Goal: Task Accomplishment & Management: Manage account settings

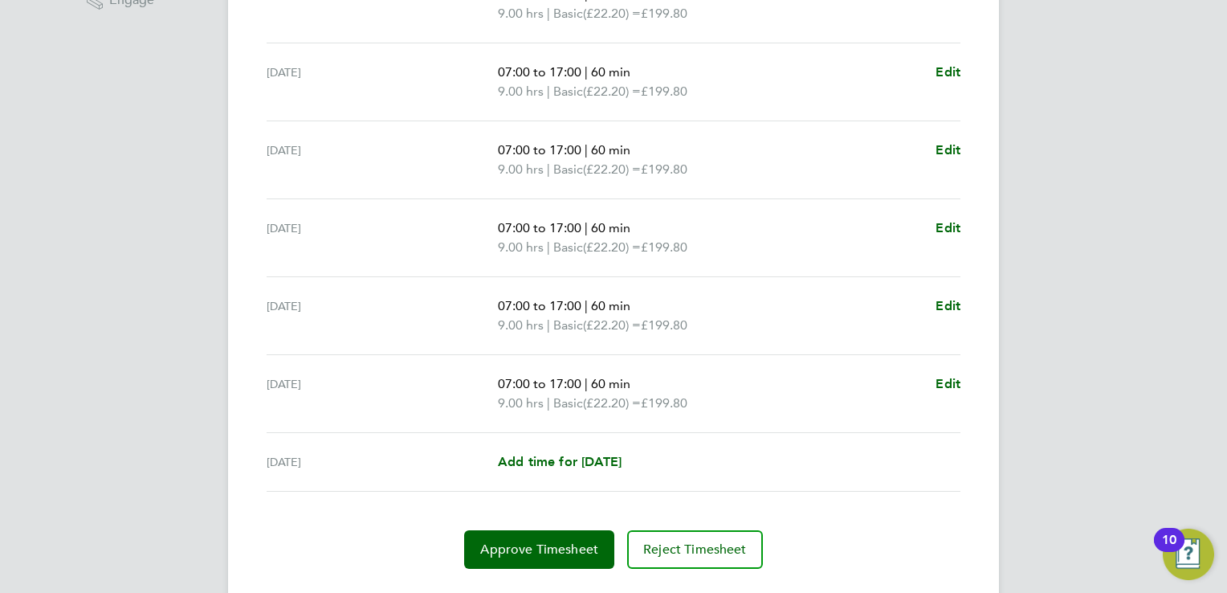
scroll to position [562, 0]
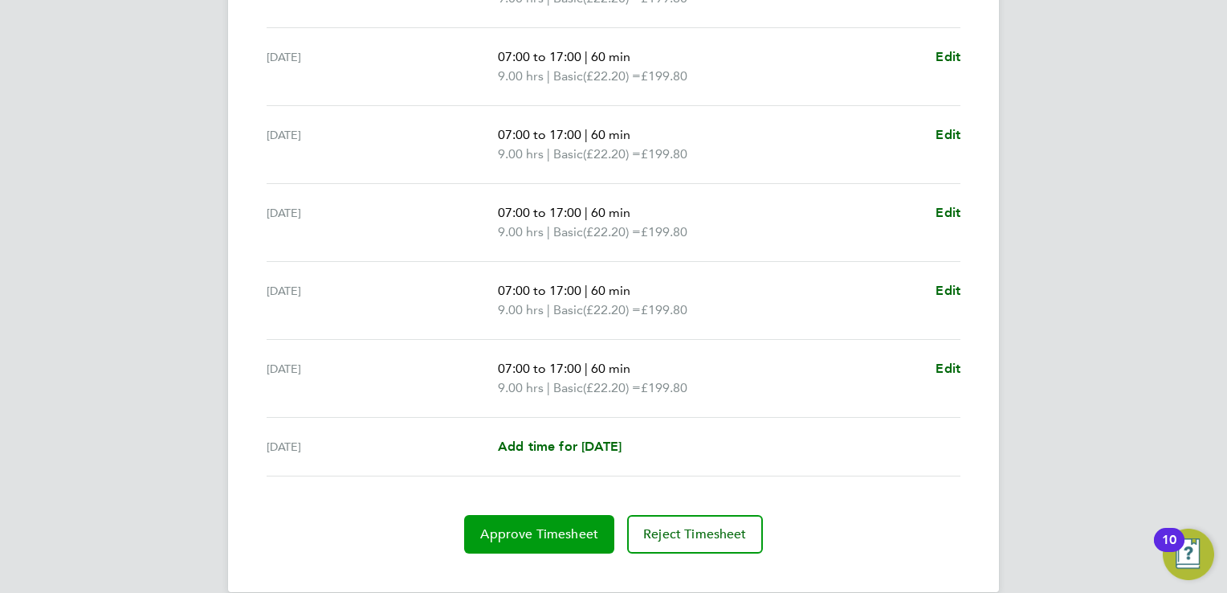
click at [526, 529] on span "Approve Timesheet" at bounding box center [539, 534] width 118 height 16
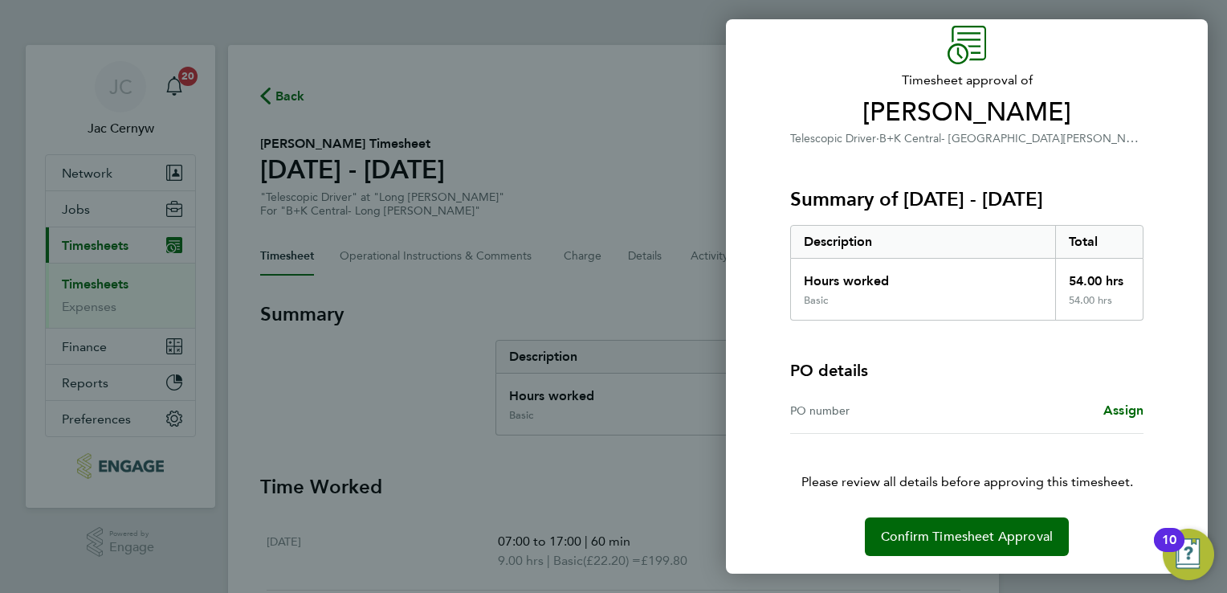
scroll to position [64, 0]
click at [936, 529] on span "Confirm Timesheet Approval" at bounding box center [967, 537] width 172 height 16
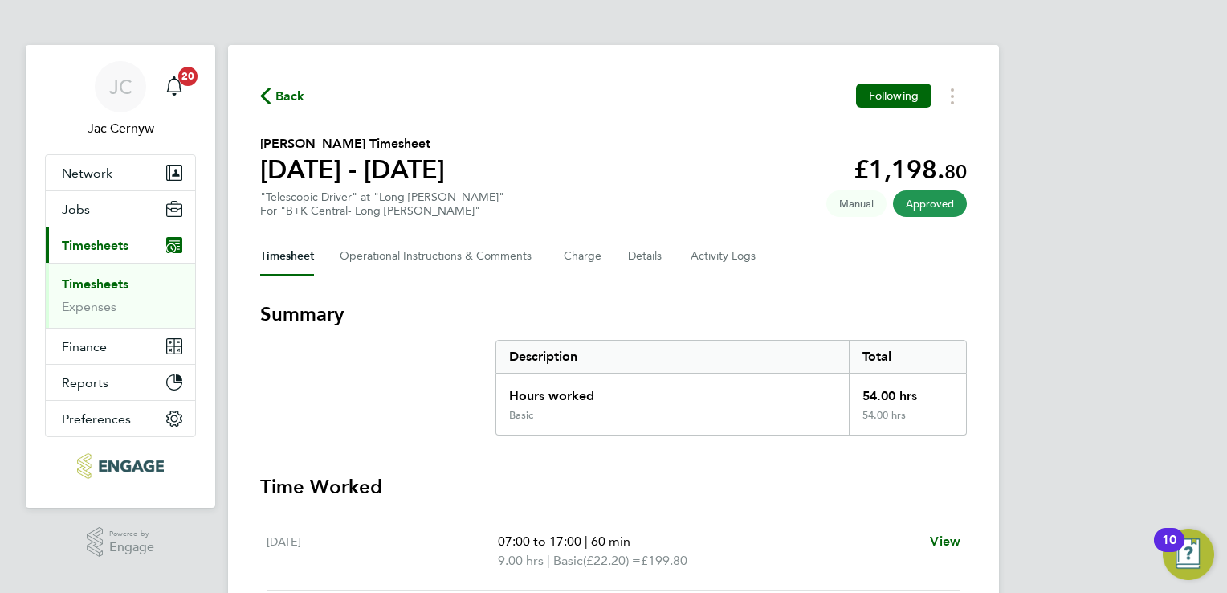
click at [93, 284] on link "Timesheets" at bounding box center [95, 283] width 67 height 15
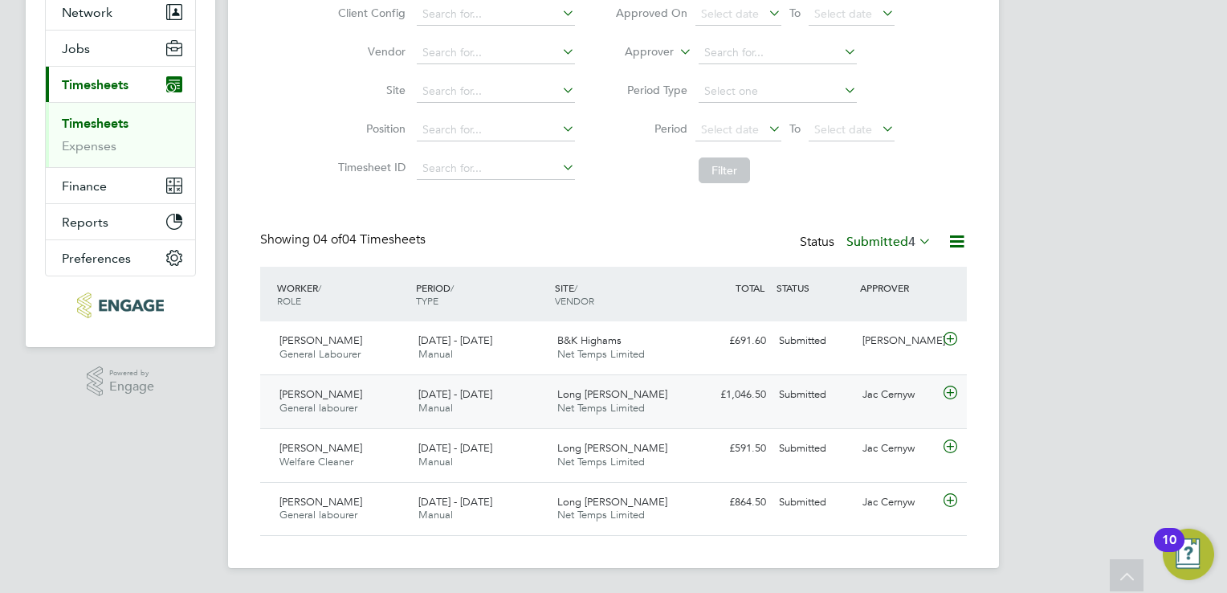
click at [948, 394] on icon at bounding box center [951, 392] width 20 height 13
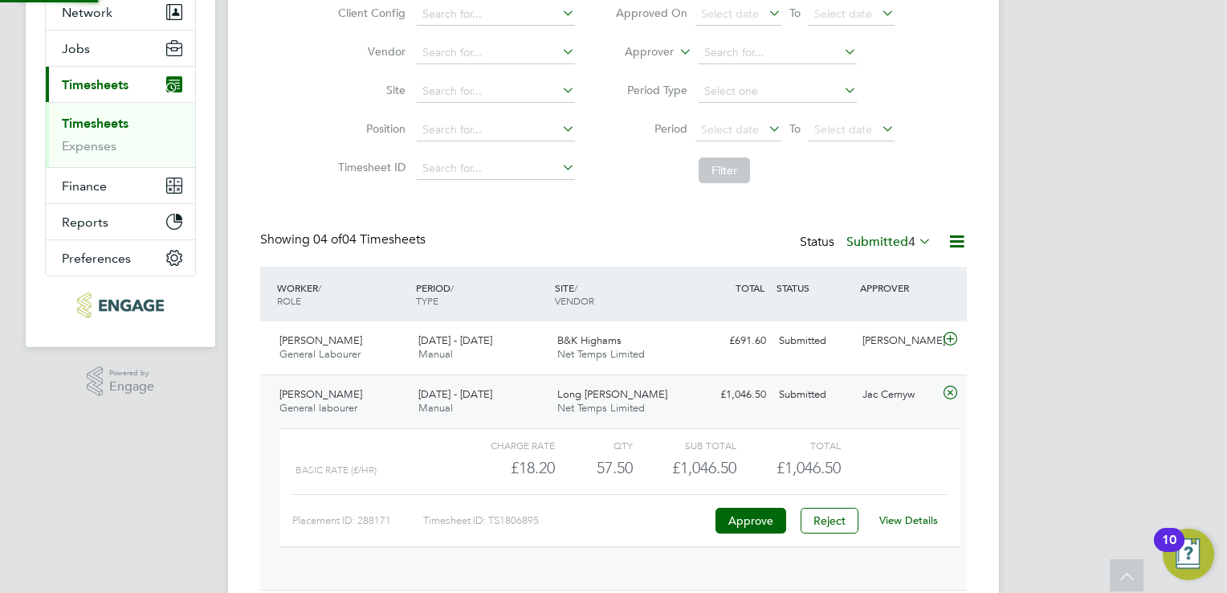
scroll to position [27, 156]
click at [769, 516] on button "Approve" at bounding box center [751, 521] width 71 height 26
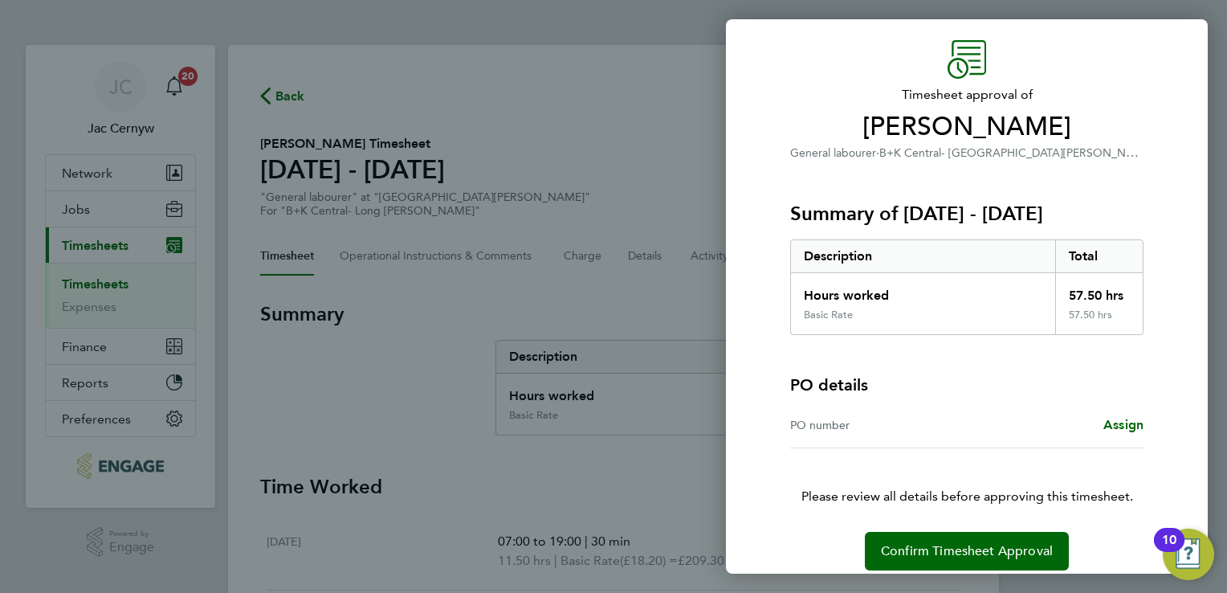
scroll to position [64, 0]
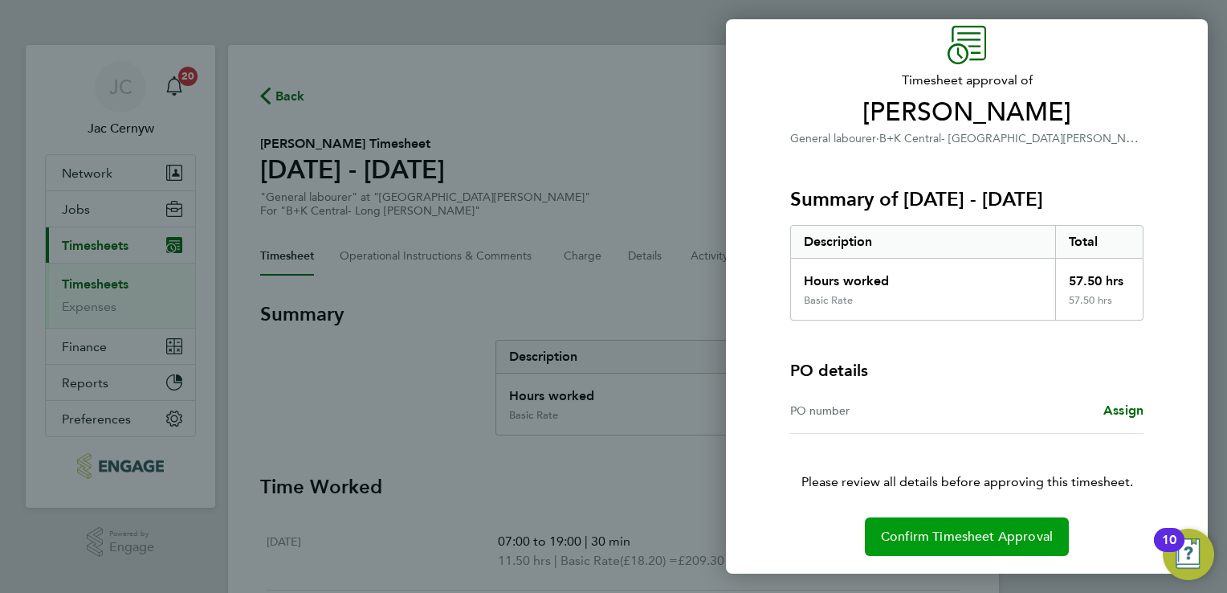
drag, startPoint x: 970, startPoint y: 545, endPoint x: 851, endPoint y: 502, distance: 126.3
click at [965, 541] on button "Confirm Timesheet Approval" at bounding box center [967, 536] width 204 height 39
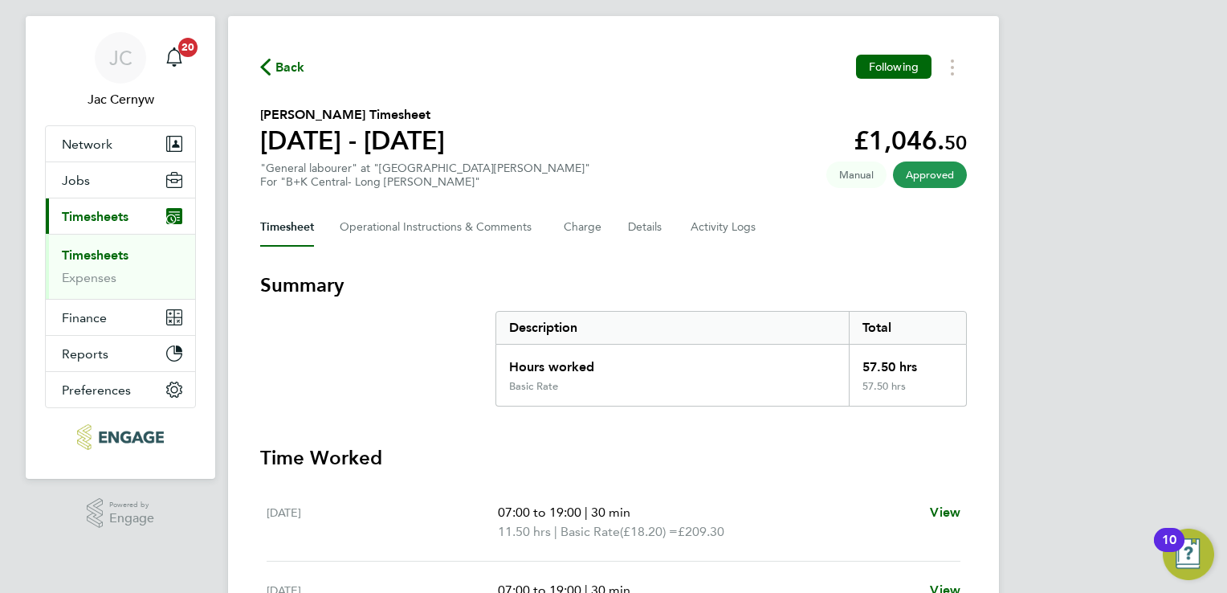
scroll to position [6, 0]
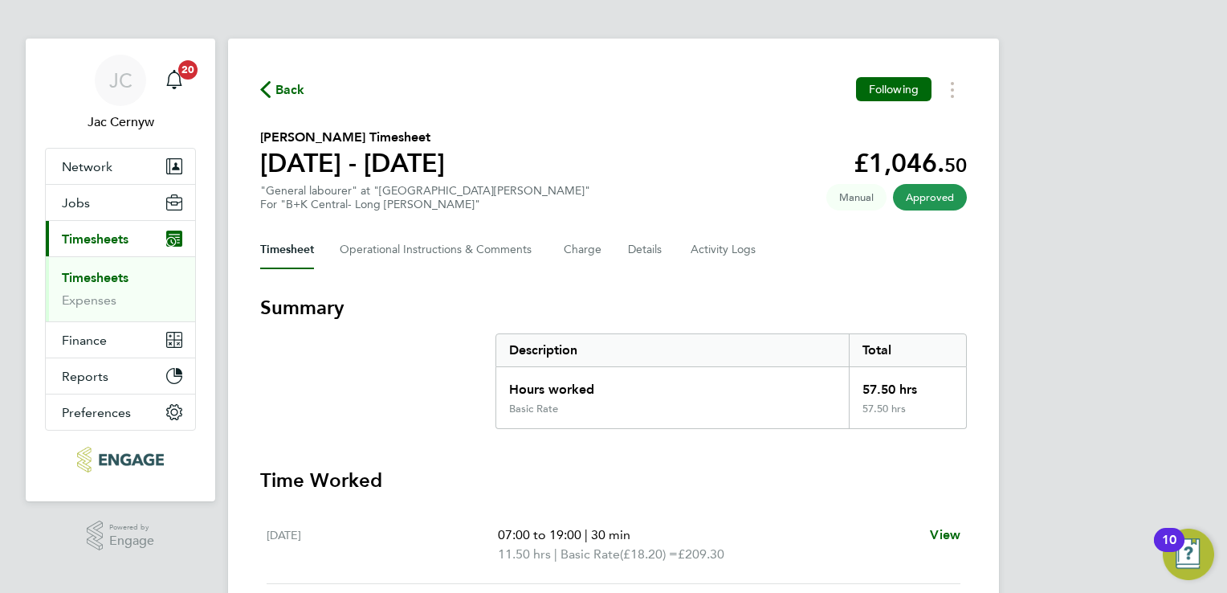
click at [114, 277] on link "Timesheets" at bounding box center [95, 277] width 67 height 15
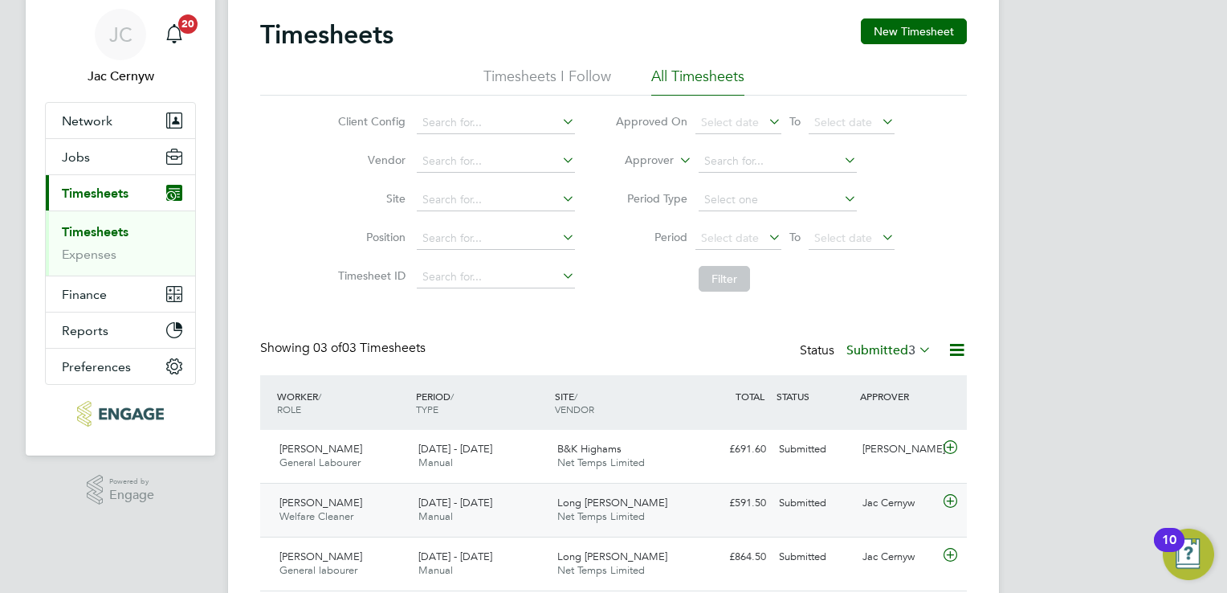
scroll to position [107, 0]
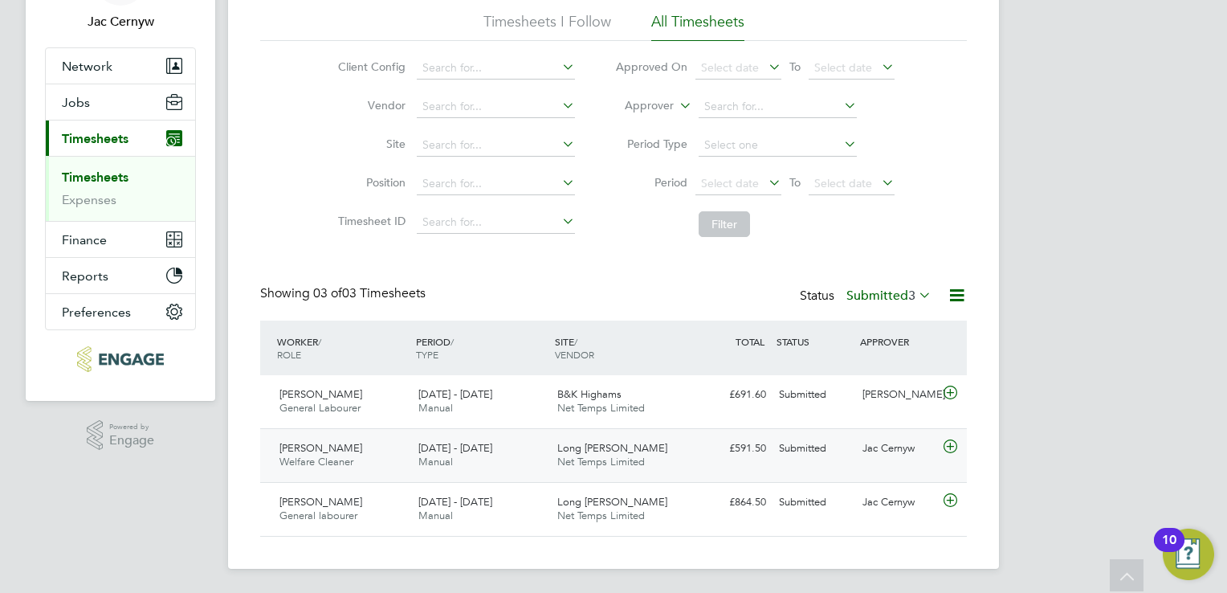
click at [943, 445] on icon at bounding box center [951, 446] width 20 height 13
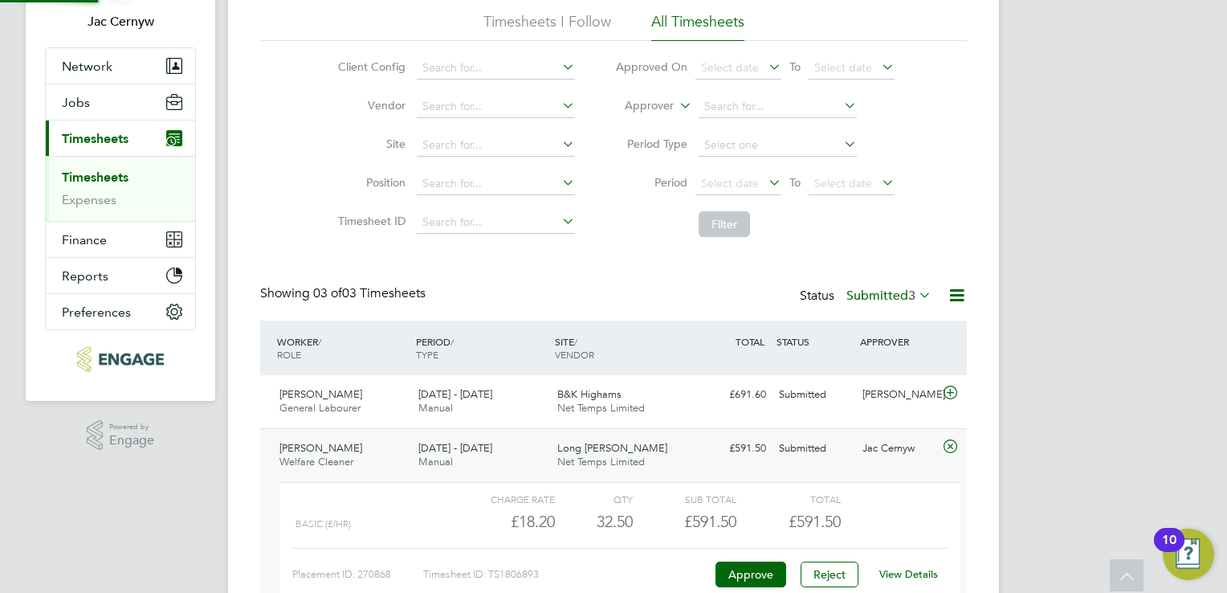
scroll to position [27, 156]
click at [768, 573] on button "Approve" at bounding box center [751, 574] width 71 height 26
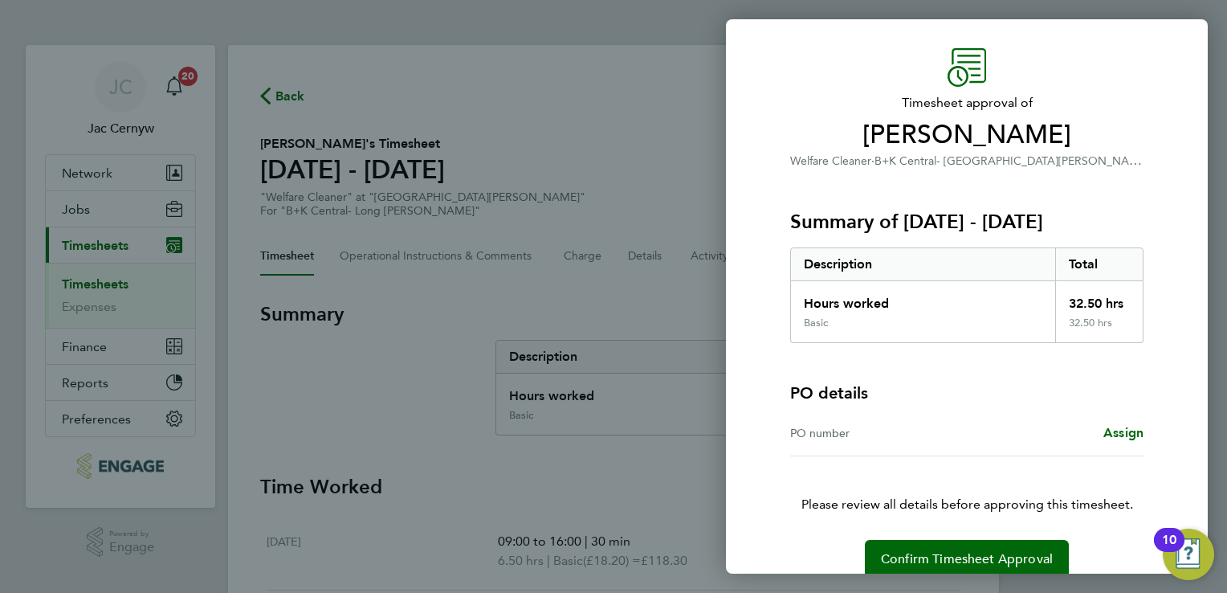
scroll to position [64, 0]
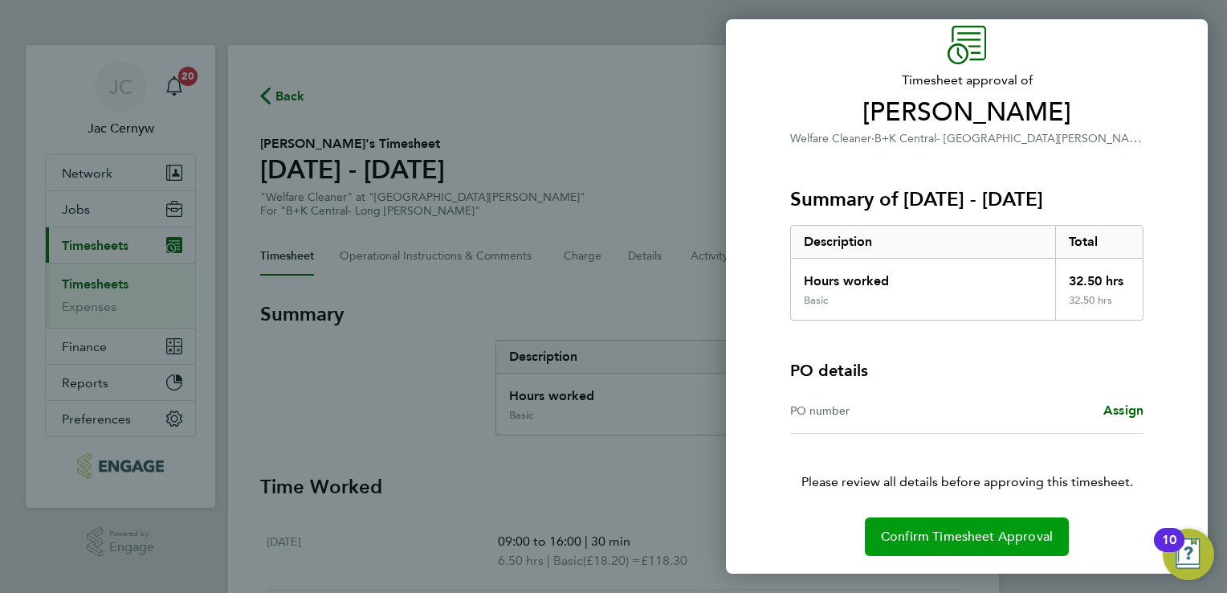
click at [1018, 531] on span "Confirm Timesheet Approval" at bounding box center [967, 537] width 172 height 16
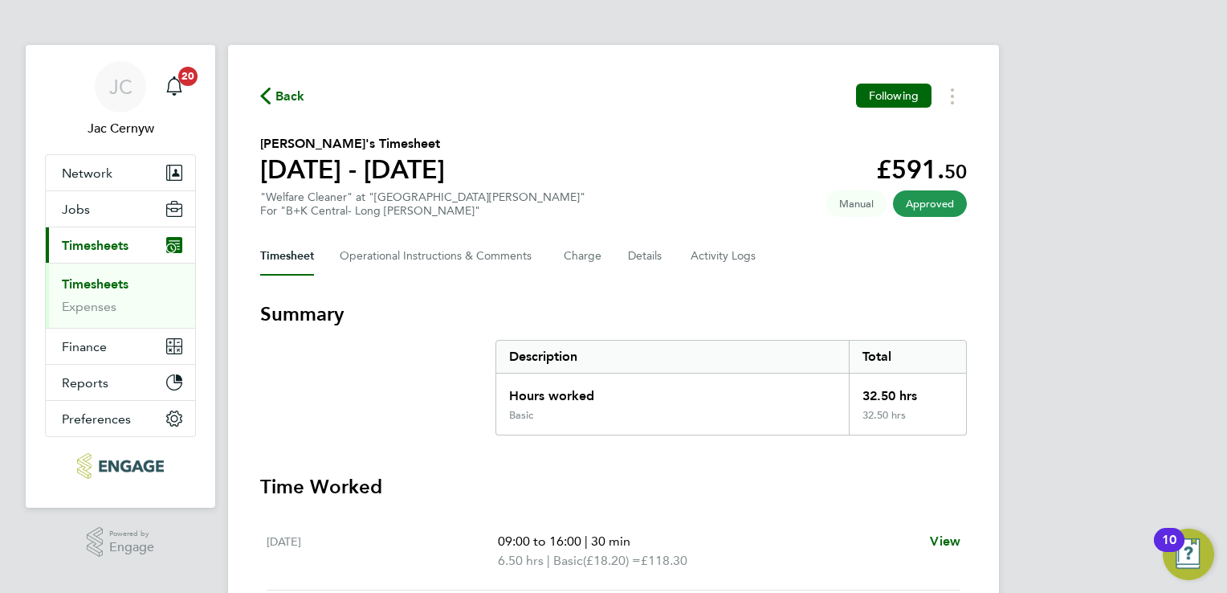
click at [106, 283] on link "Timesheets" at bounding box center [95, 283] width 67 height 15
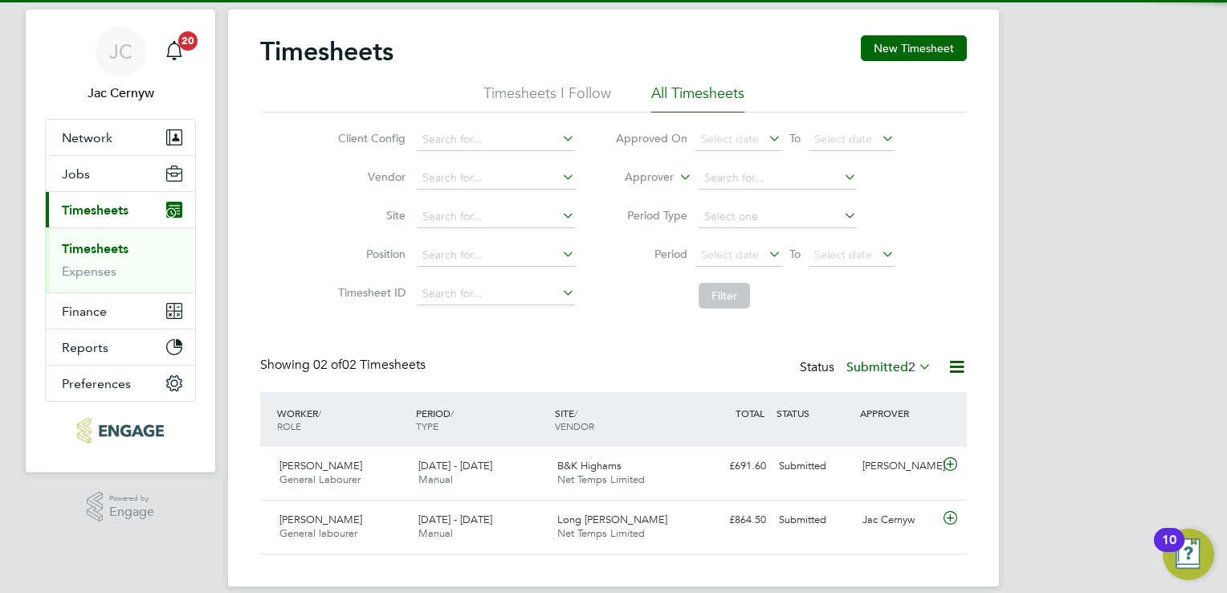
scroll to position [53, 0]
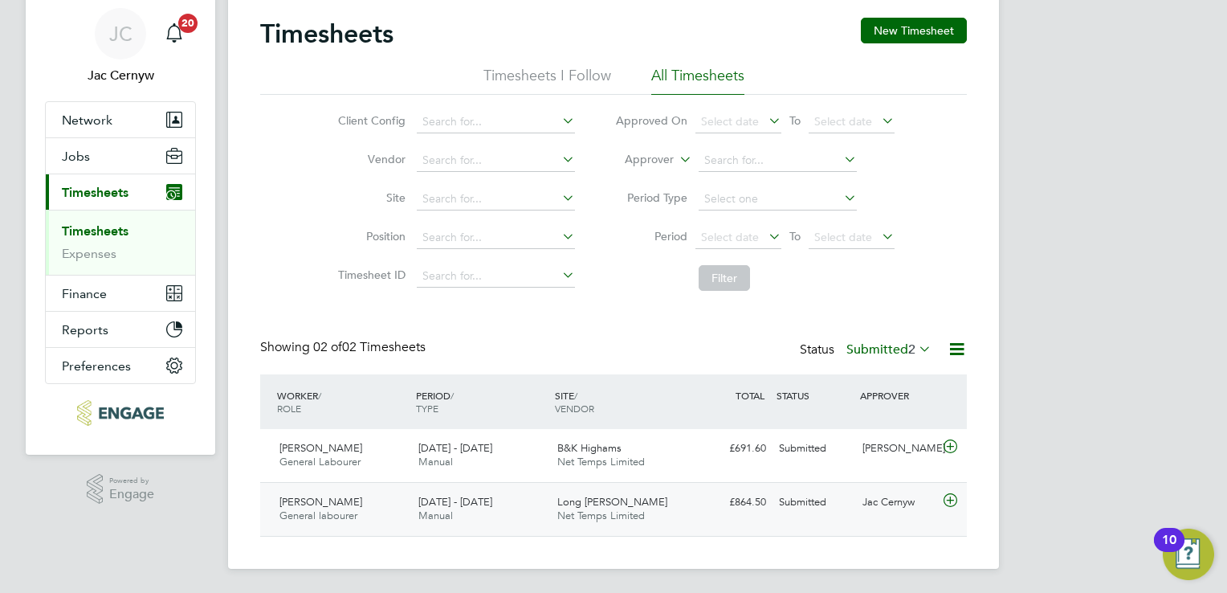
click at [950, 495] on icon at bounding box center [951, 500] width 20 height 13
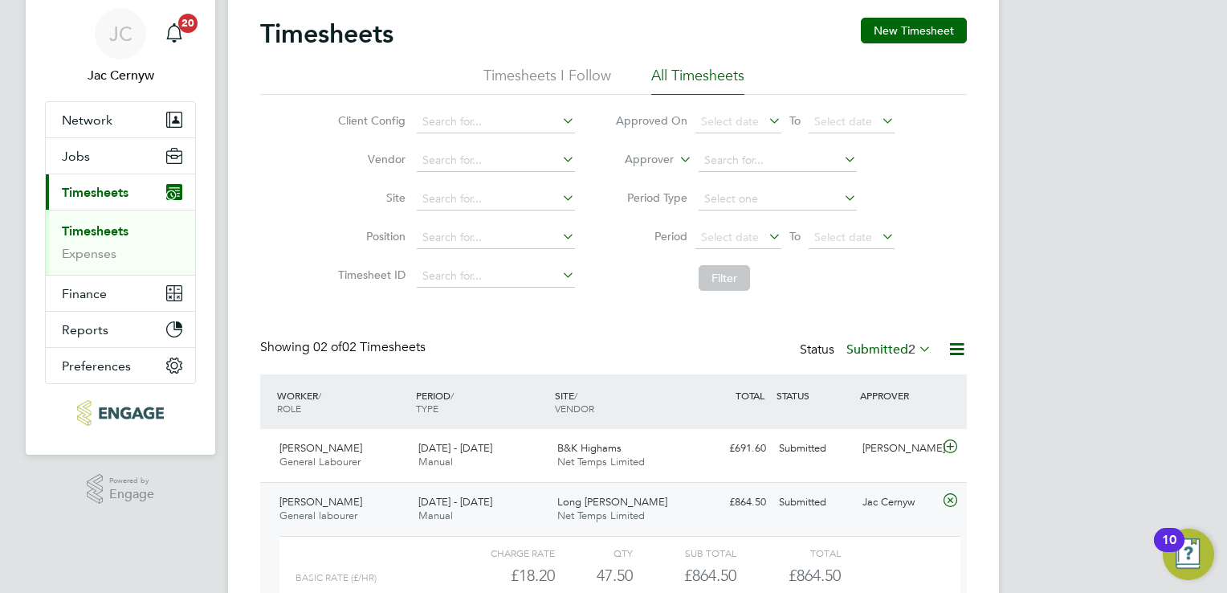
scroll to position [201, 0]
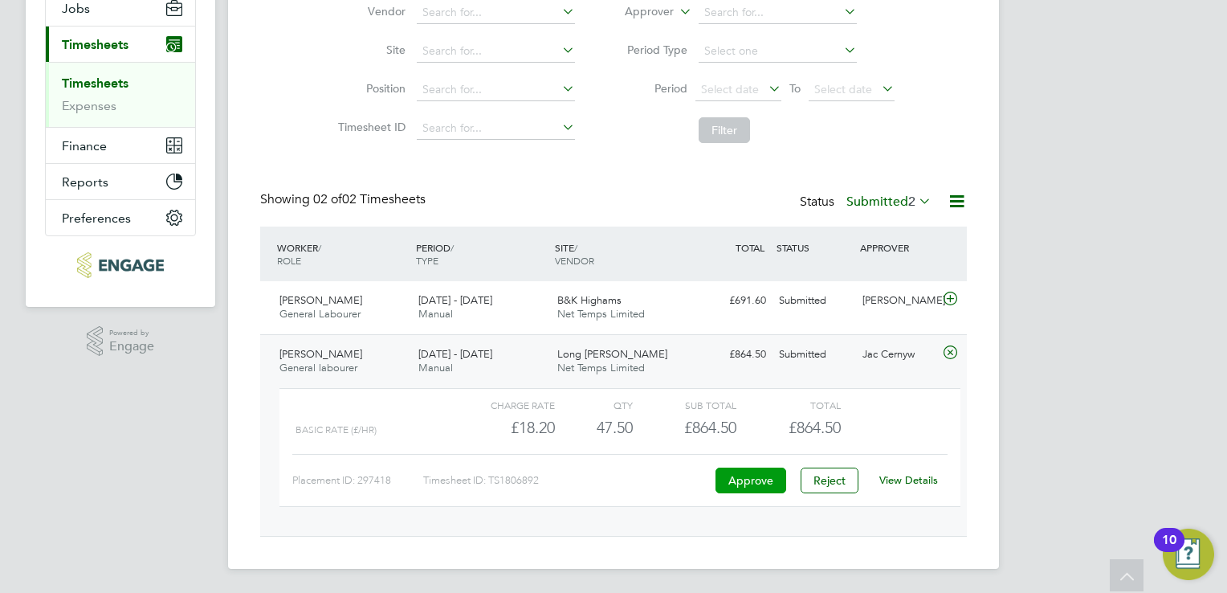
click at [751, 475] on button "Approve" at bounding box center [751, 480] width 71 height 26
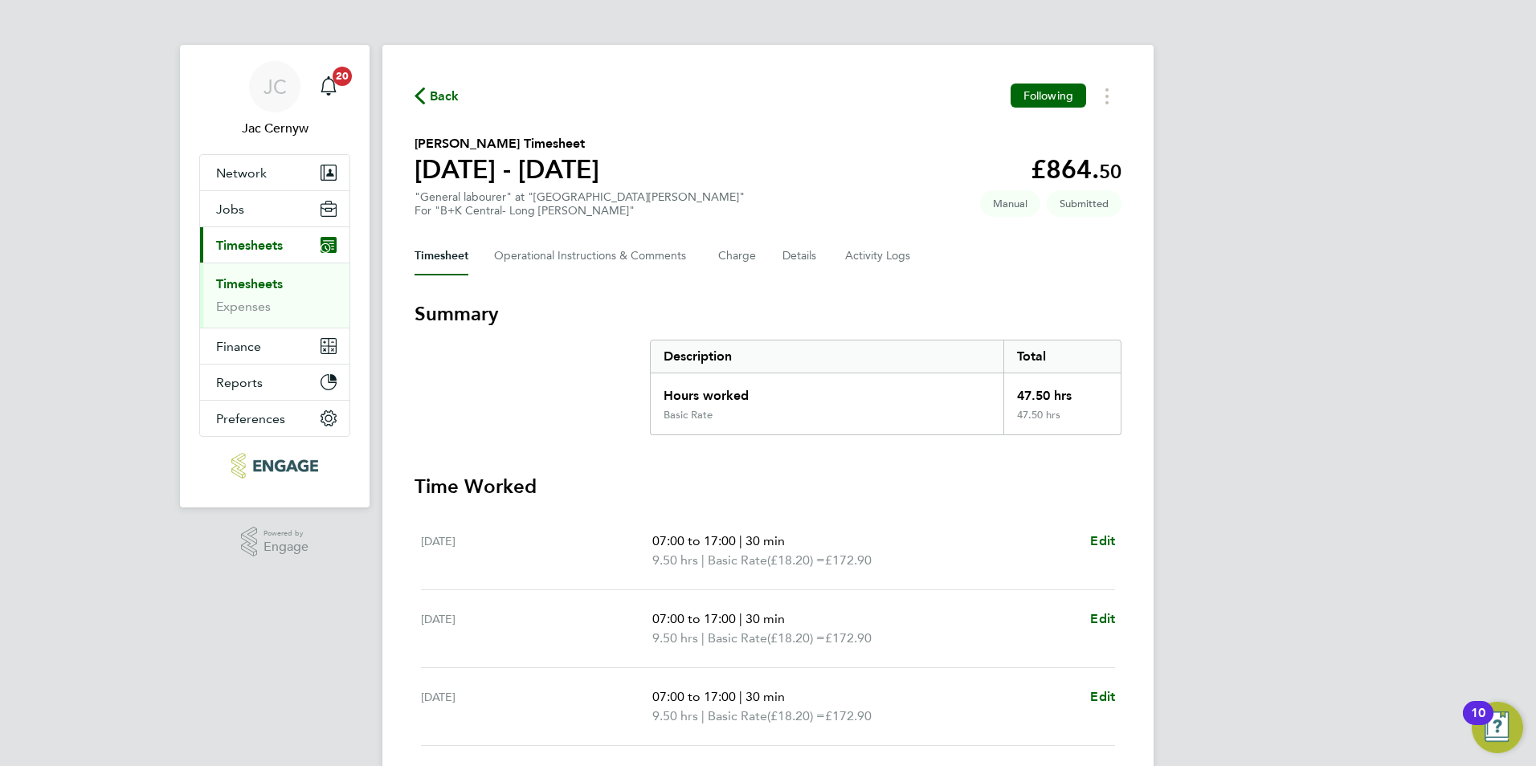
click at [244, 292] on li "Timesheets" at bounding box center [276, 287] width 120 height 22
click at [248, 284] on link "Timesheets" at bounding box center [249, 283] width 67 height 15
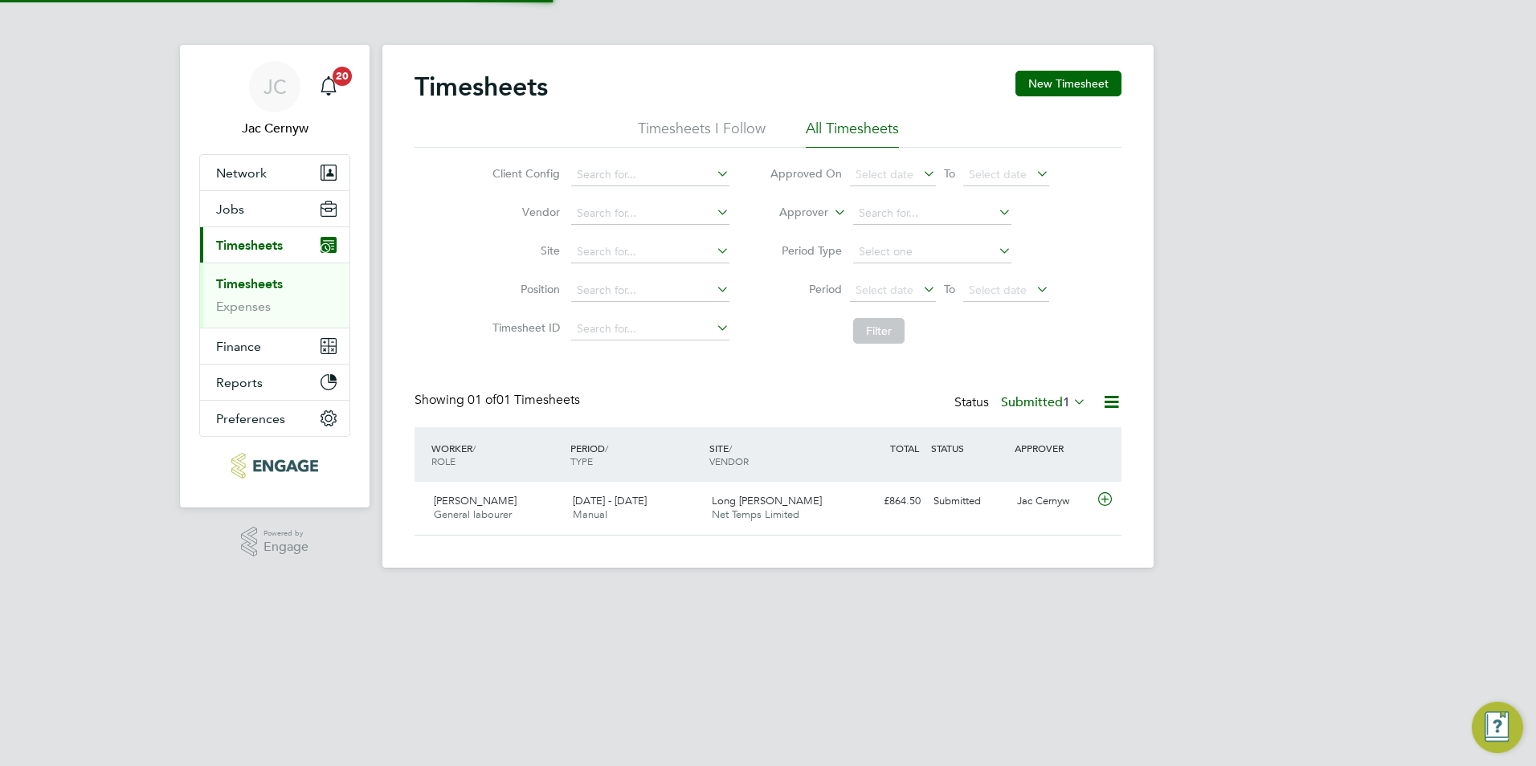
scroll to position [41, 140]
click at [230, 238] on span "Timesheets" at bounding box center [249, 245] width 67 height 15
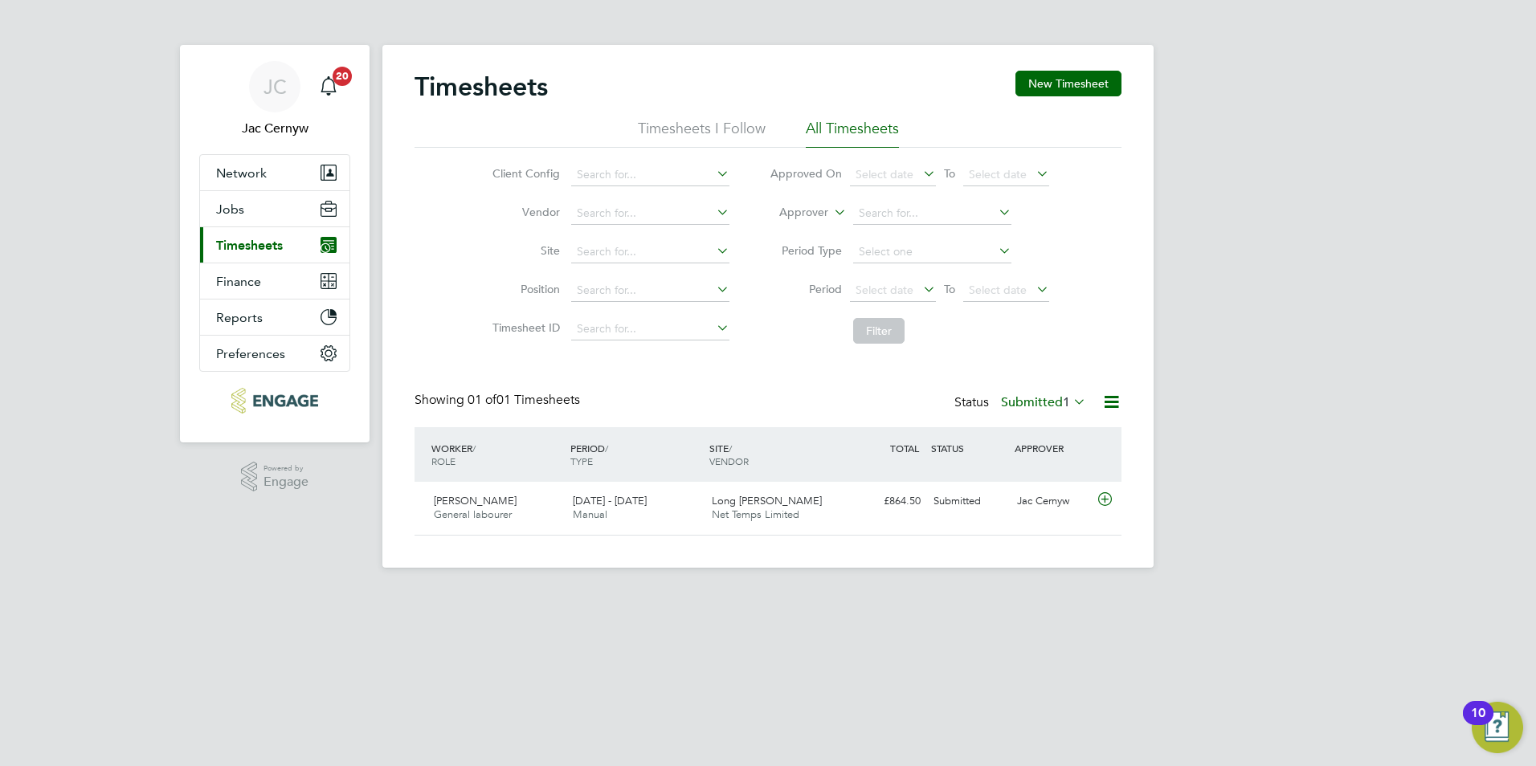
click at [230, 238] on span "Timesheets" at bounding box center [249, 245] width 67 height 15
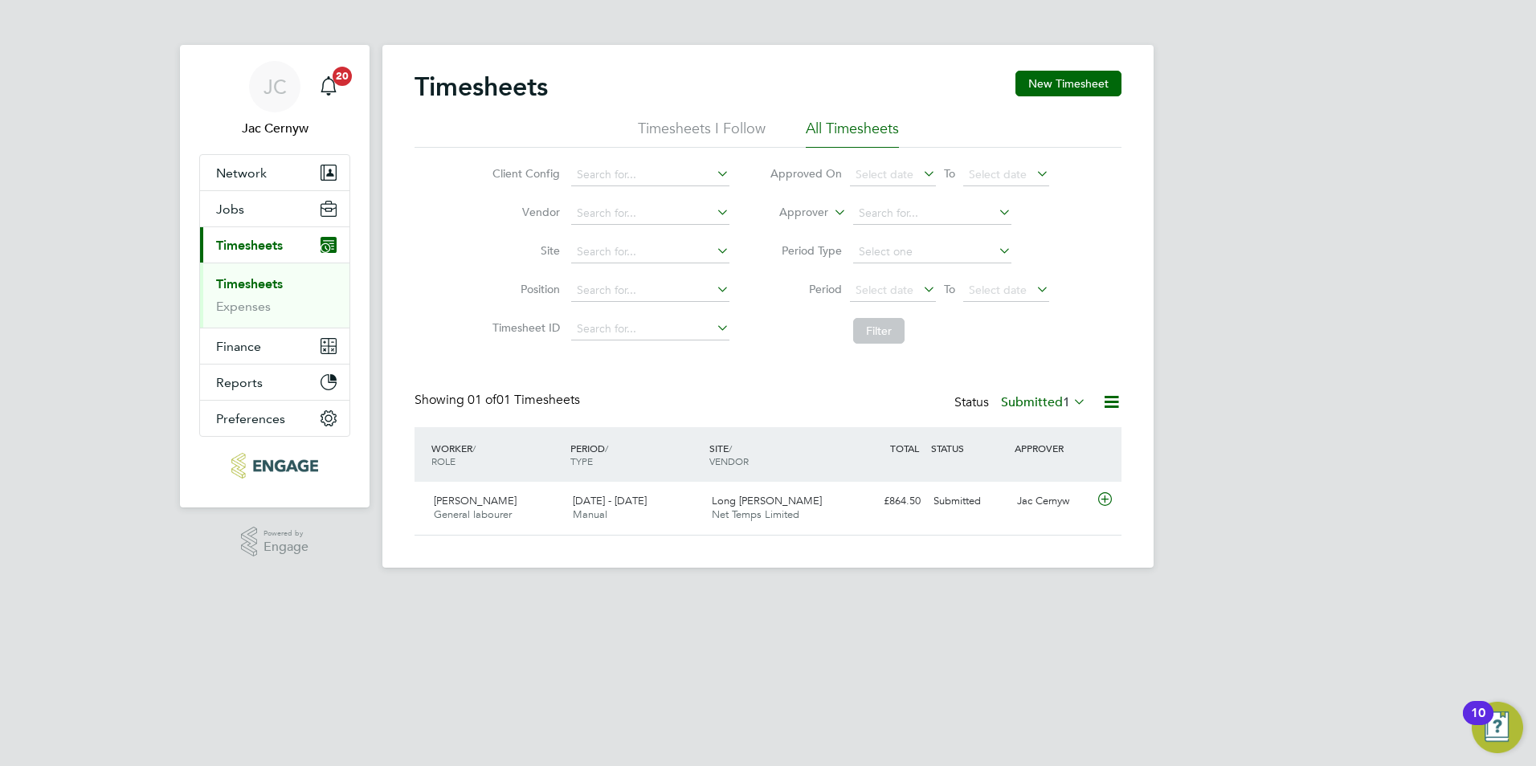
click at [251, 243] on span "Timesheets" at bounding box center [249, 245] width 67 height 15
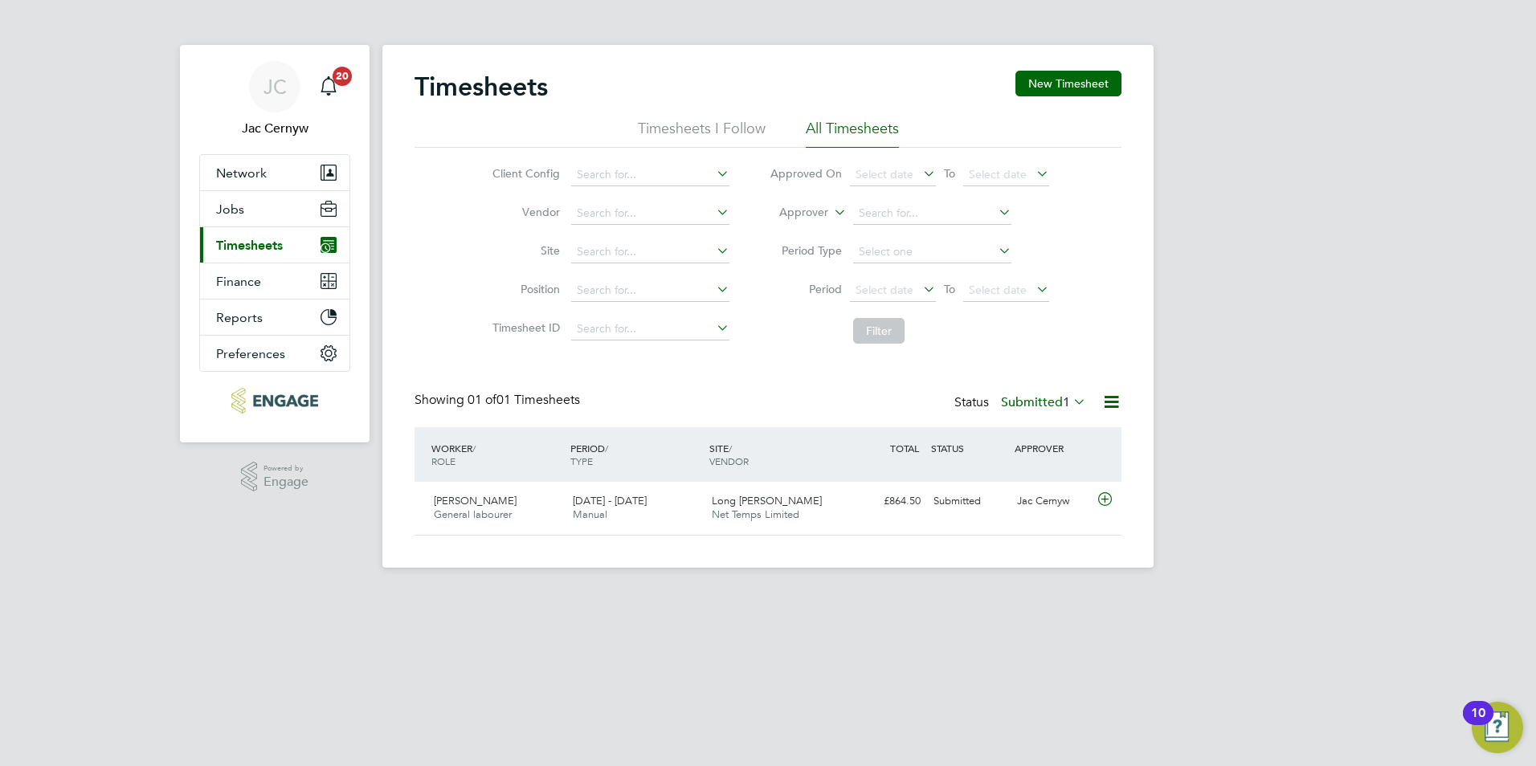
click at [251, 243] on span "Timesheets" at bounding box center [249, 245] width 67 height 15
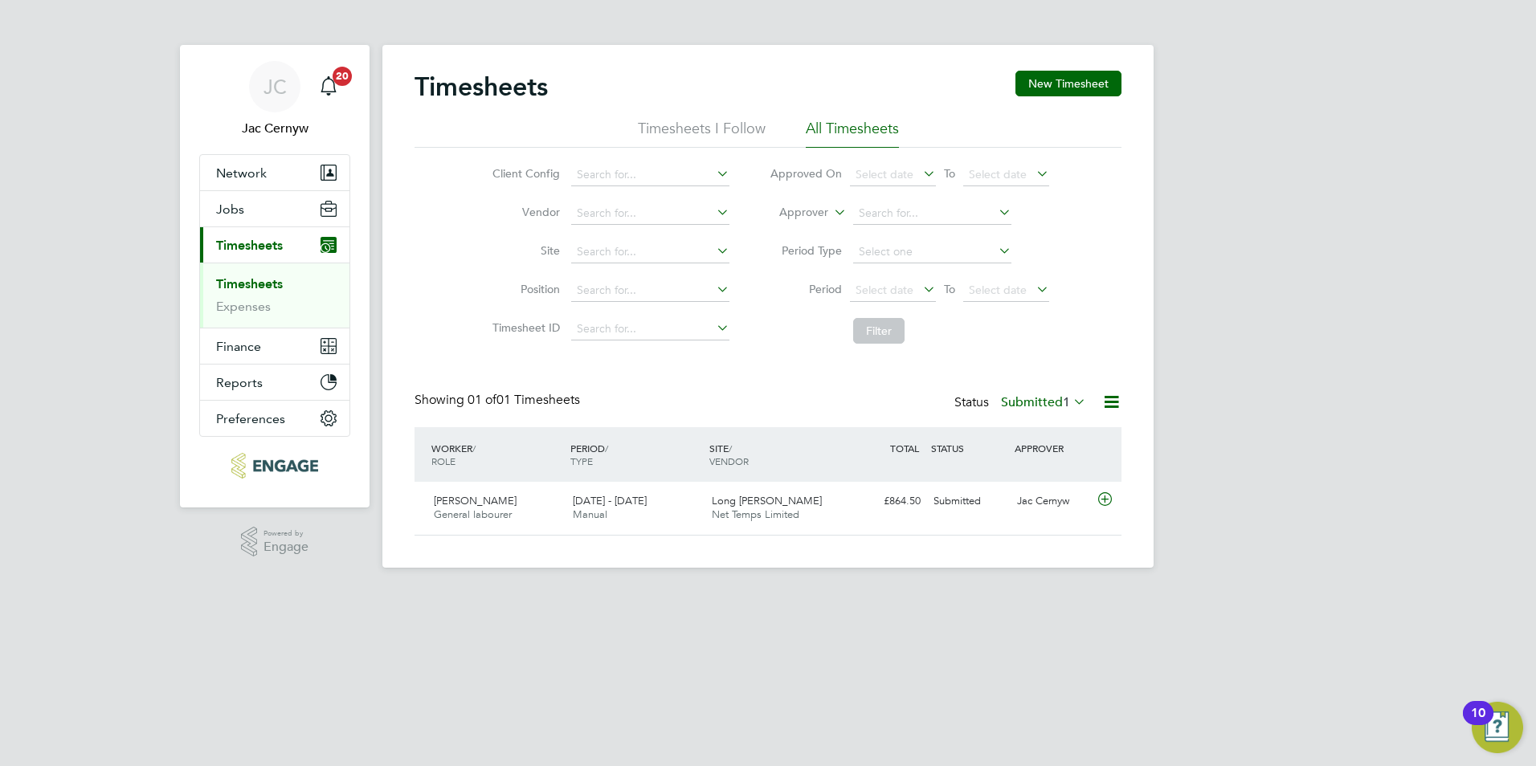
click at [1063, 400] on span "1" at bounding box center [1066, 402] width 7 height 16
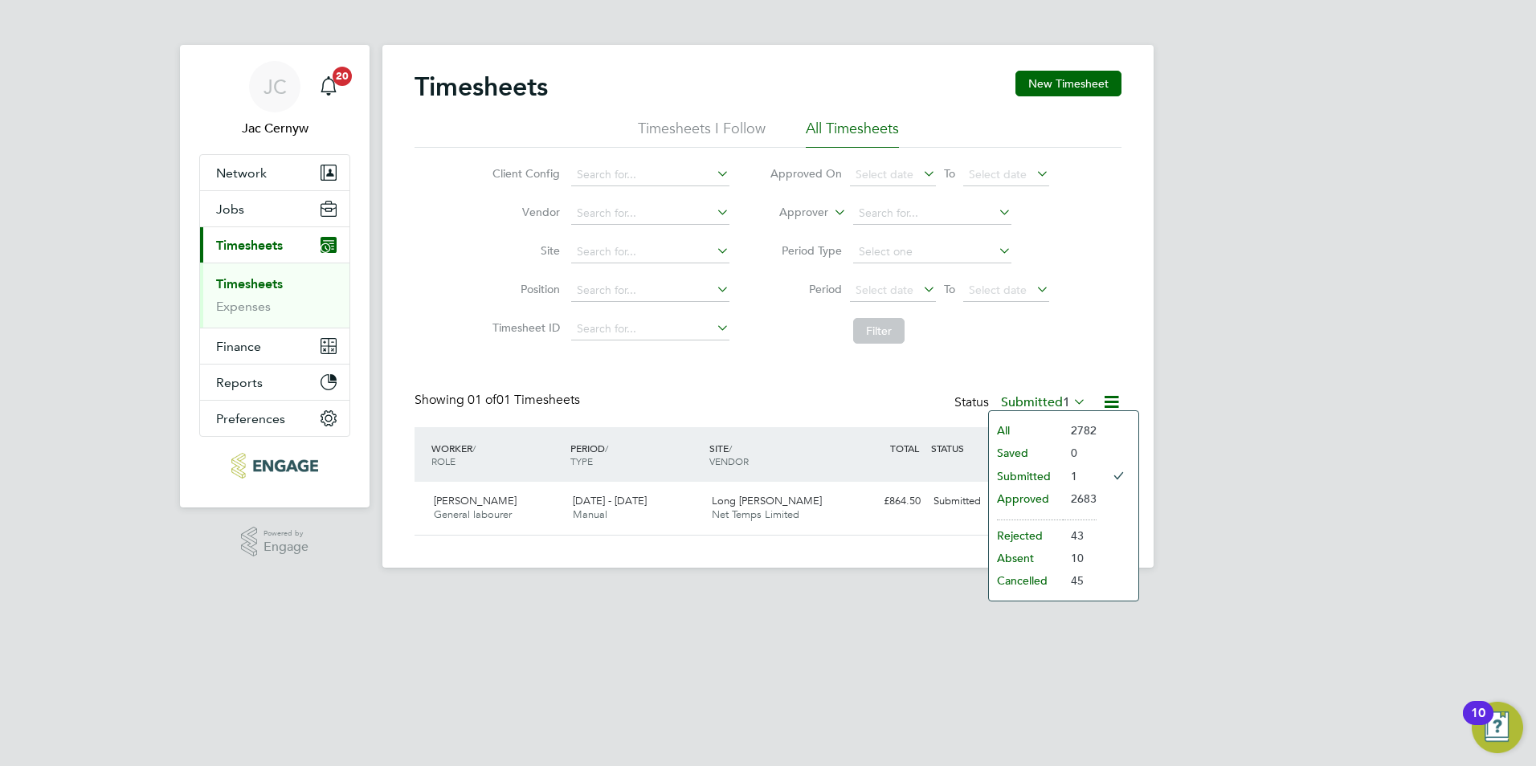
click at [1088, 497] on li "2683" at bounding box center [1080, 499] width 34 height 22
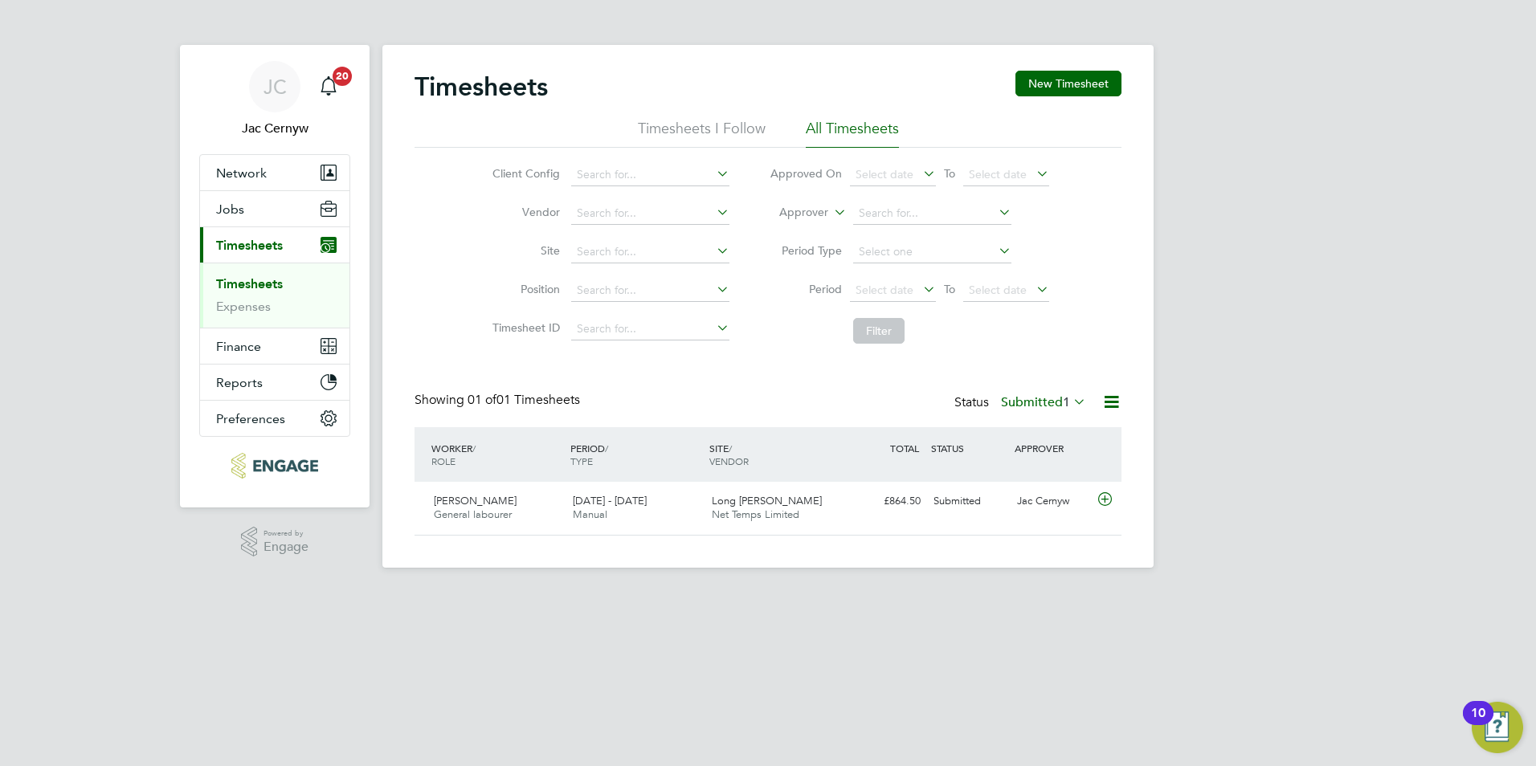
click at [1063, 404] on span "1" at bounding box center [1066, 402] width 7 height 16
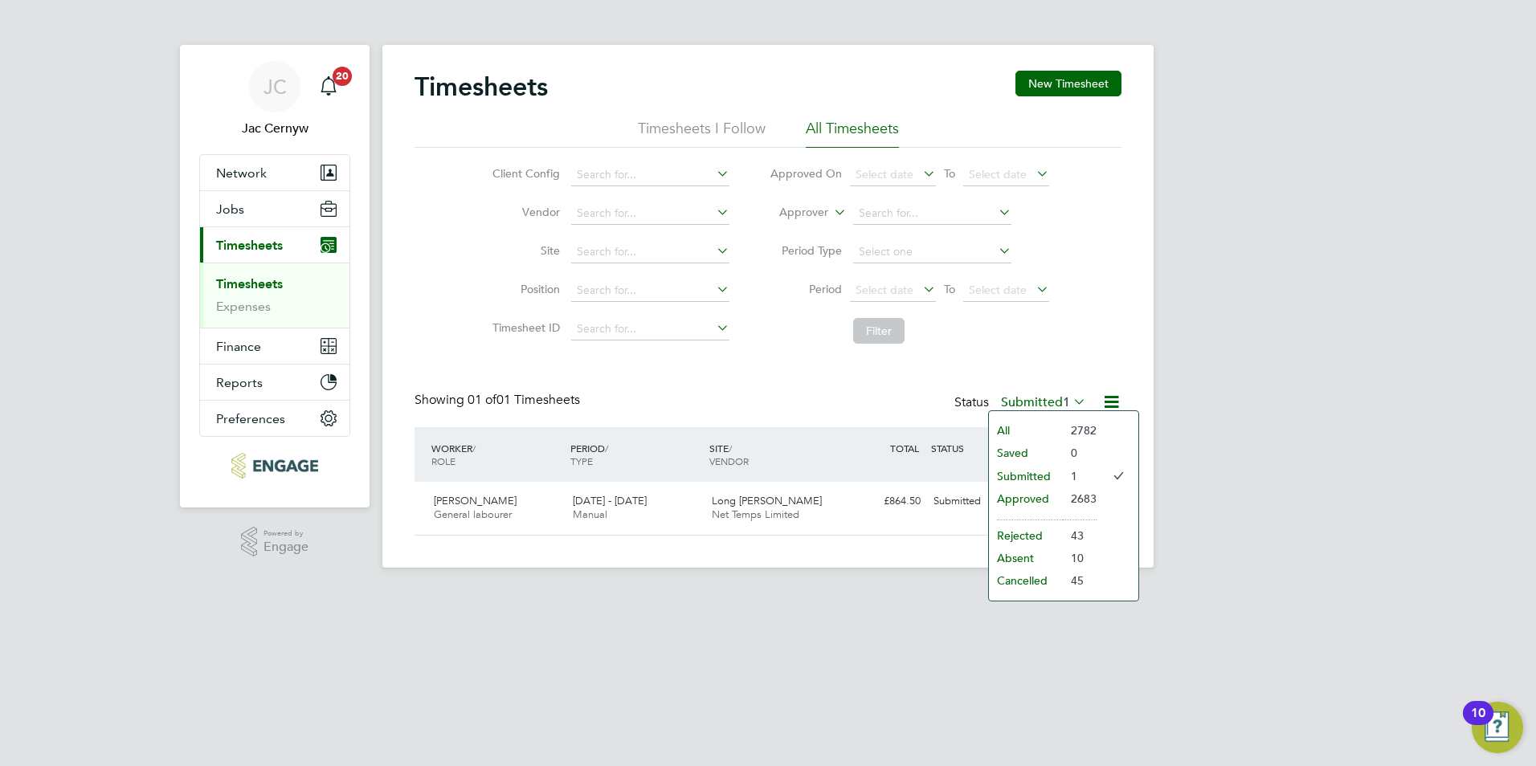
click at [1081, 499] on li "2683" at bounding box center [1080, 499] width 34 height 22
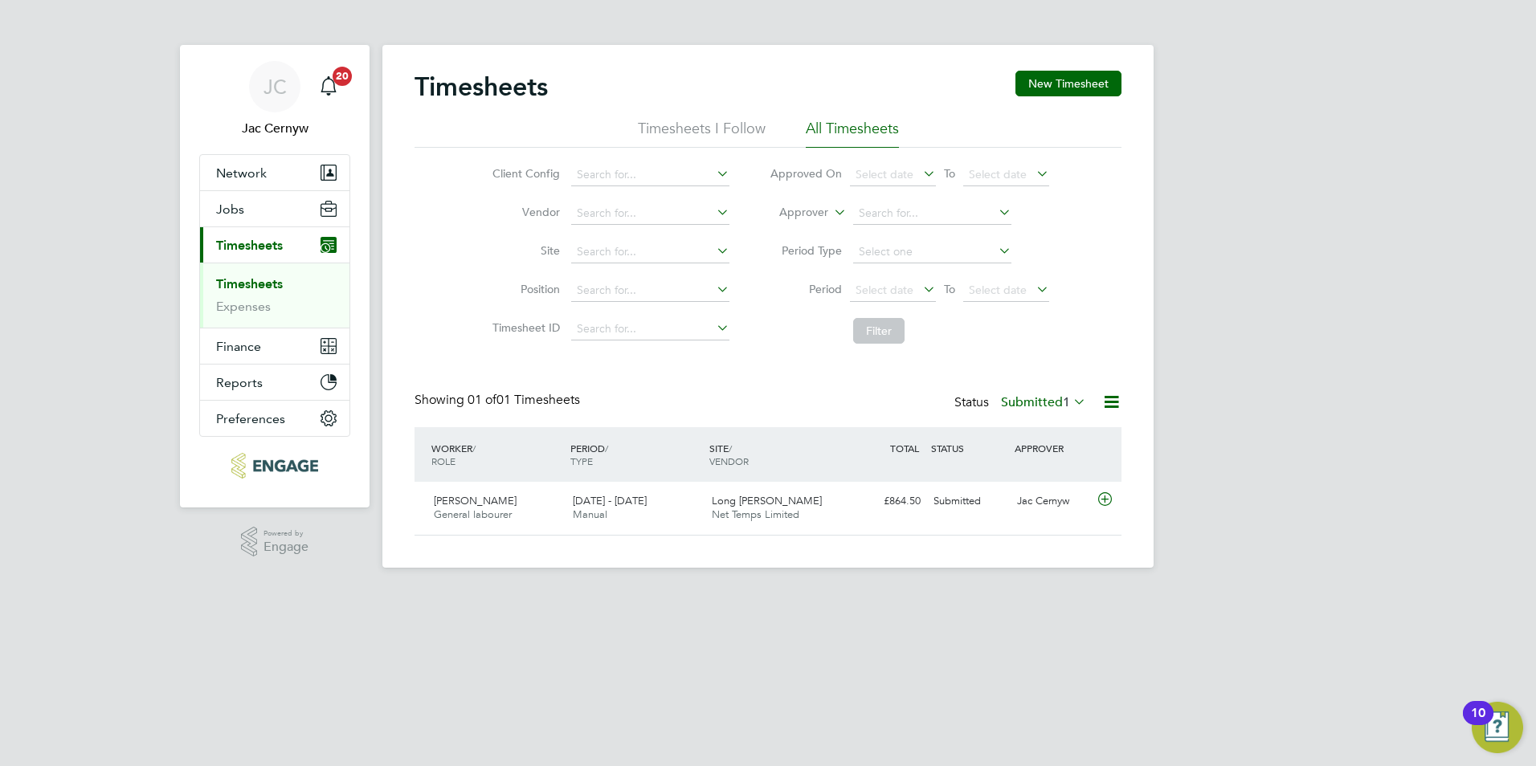
click at [1043, 394] on div "Status Submitted 1" at bounding box center [1021, 403] width 135 height 22
click at [1037, 402] on label "Submitted 1" at bounding box center [1043, 402] width 85 height 16
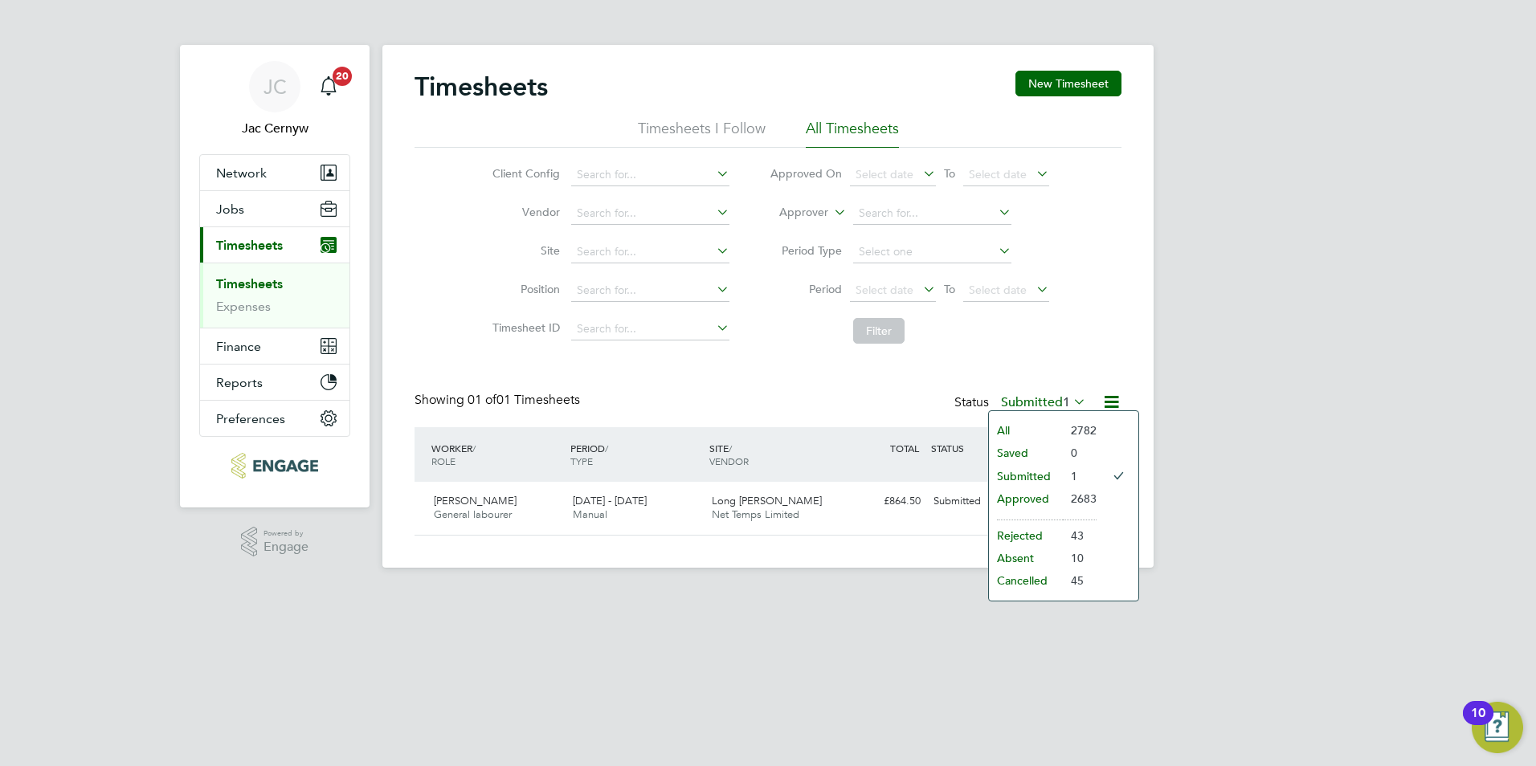
click at [1026, 496] on li "Approved" at bounding box center [1026, 499] width 74 height 22
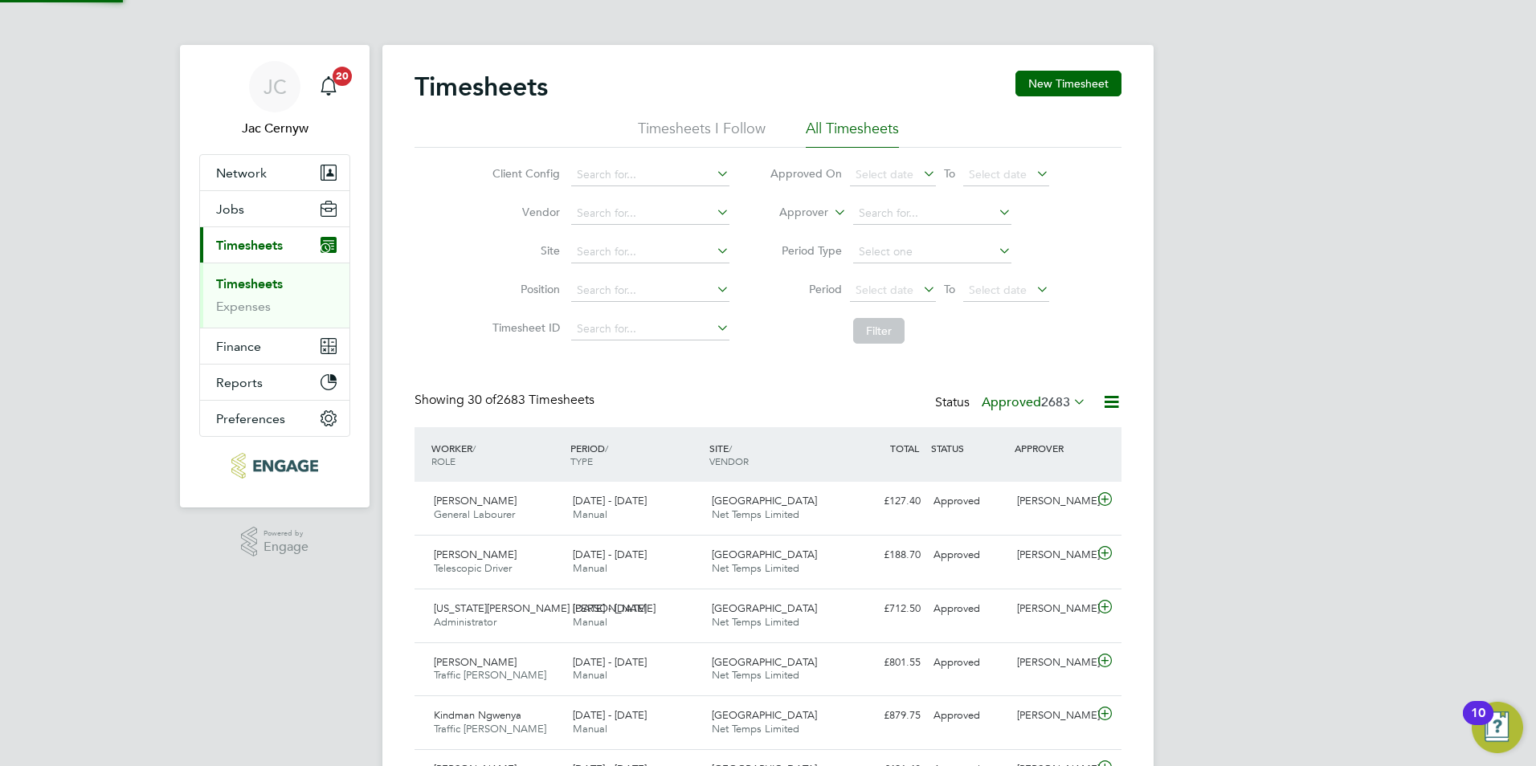
scroll to position [0, 0]
click at [1108, 406] on icon at bounding box center [1111, 402] width 20 height 20
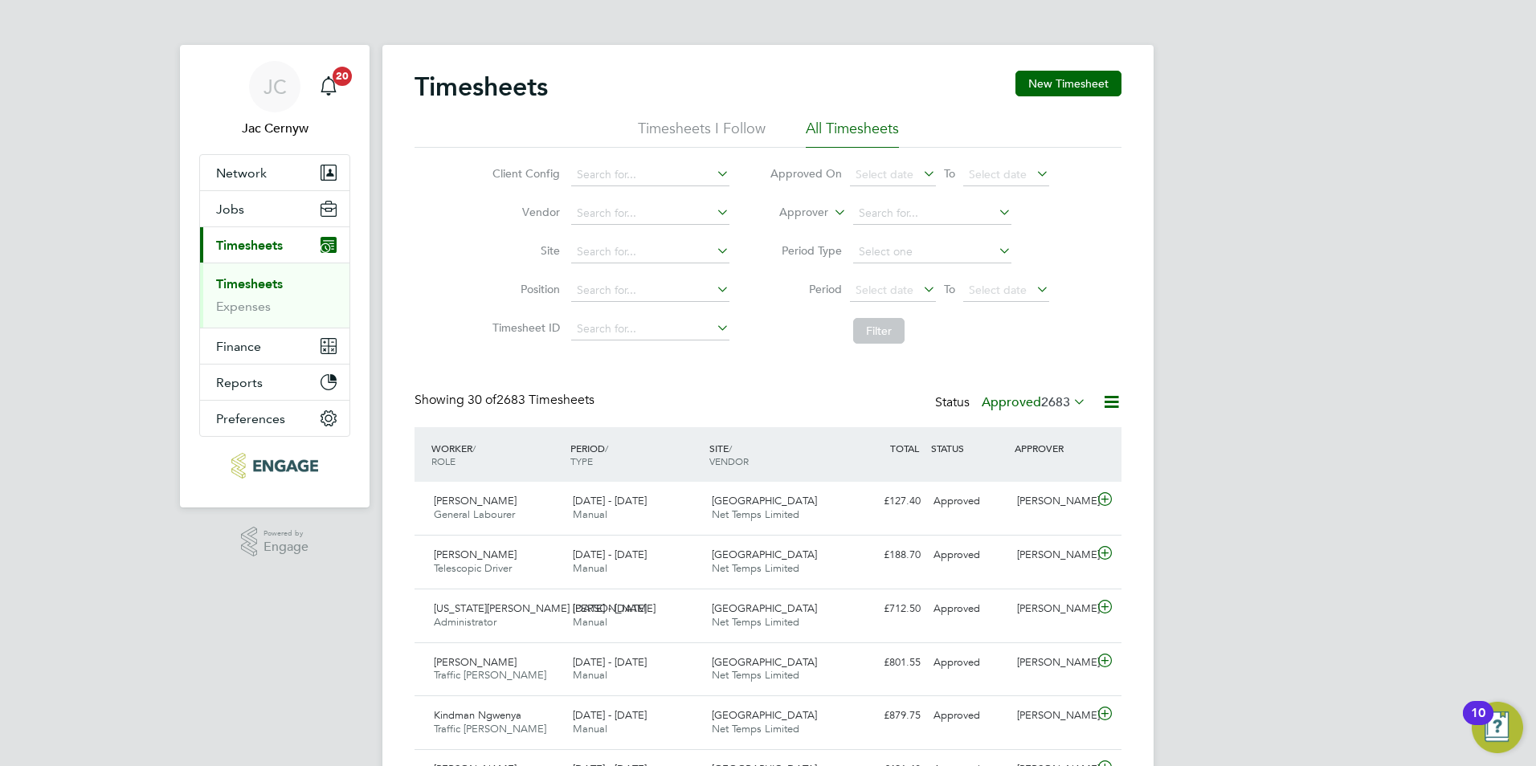
click at [1022, 401] on label "Approved 2683" at bounding box center [1034, 402] width 104 height 16
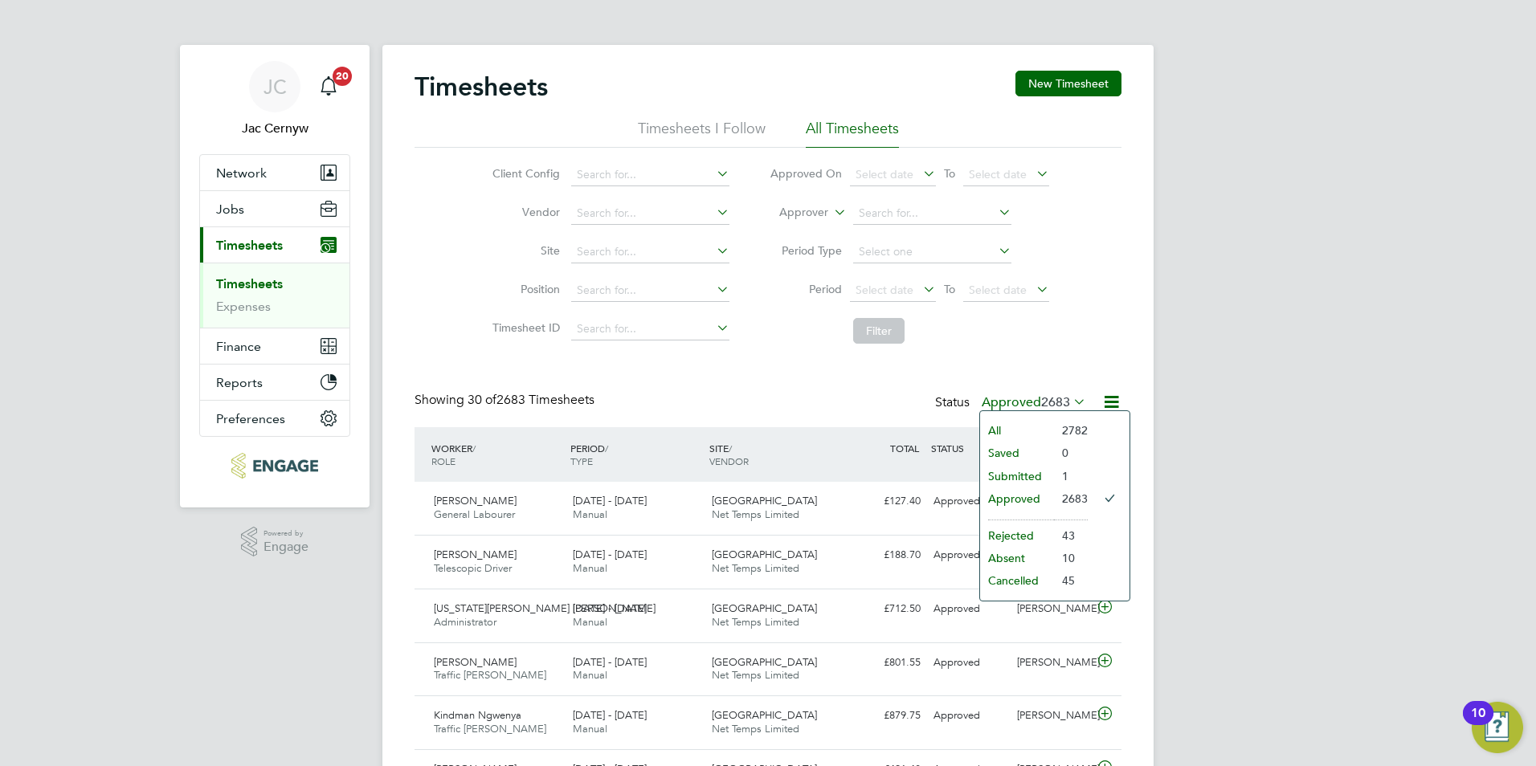
click at [1025, 478] on li "Submitted" at bounding box center [1017, 476] width 74 height 22
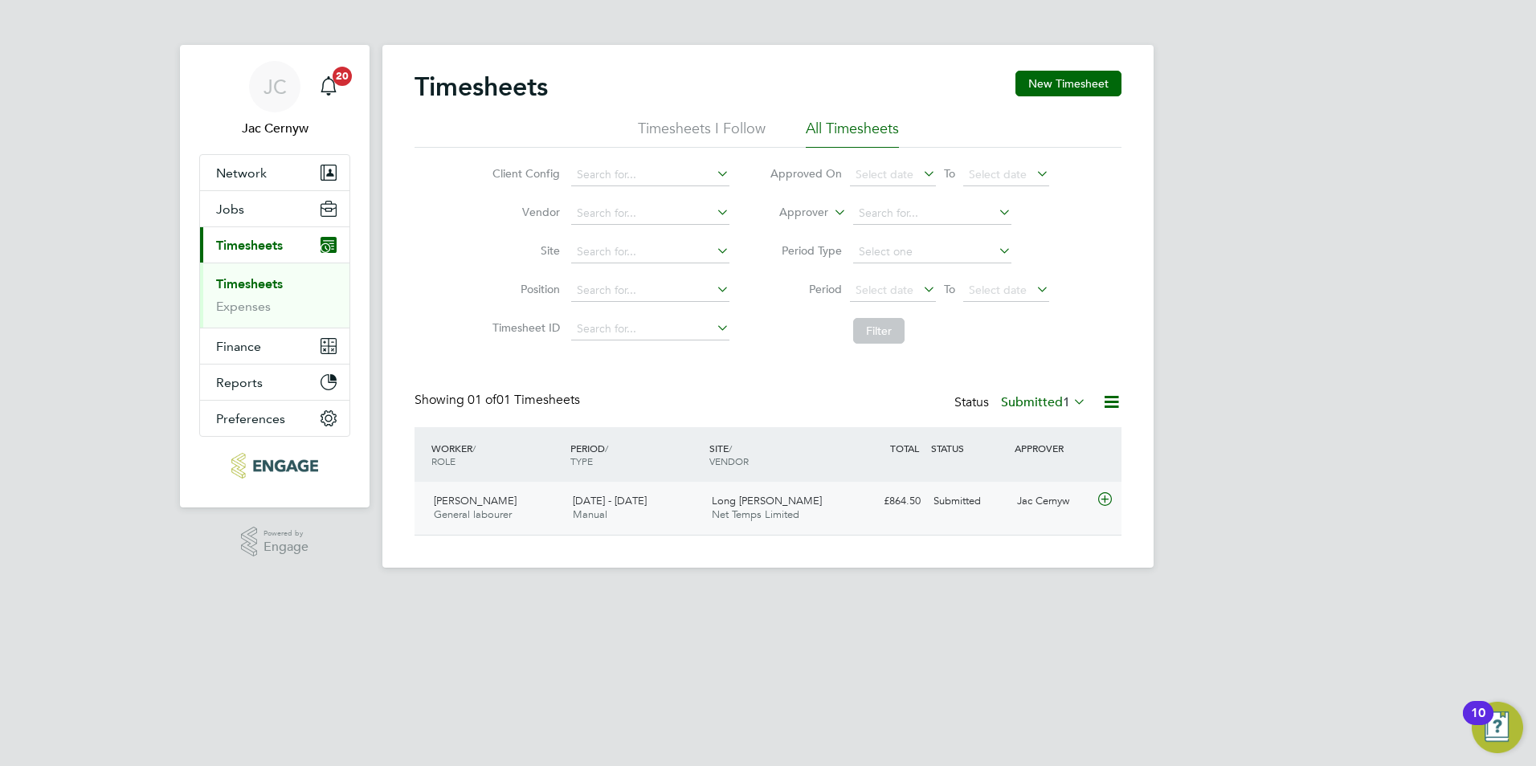
click at [1108, 506] on icon at bounding box center [1105, 499] width 20 height 13
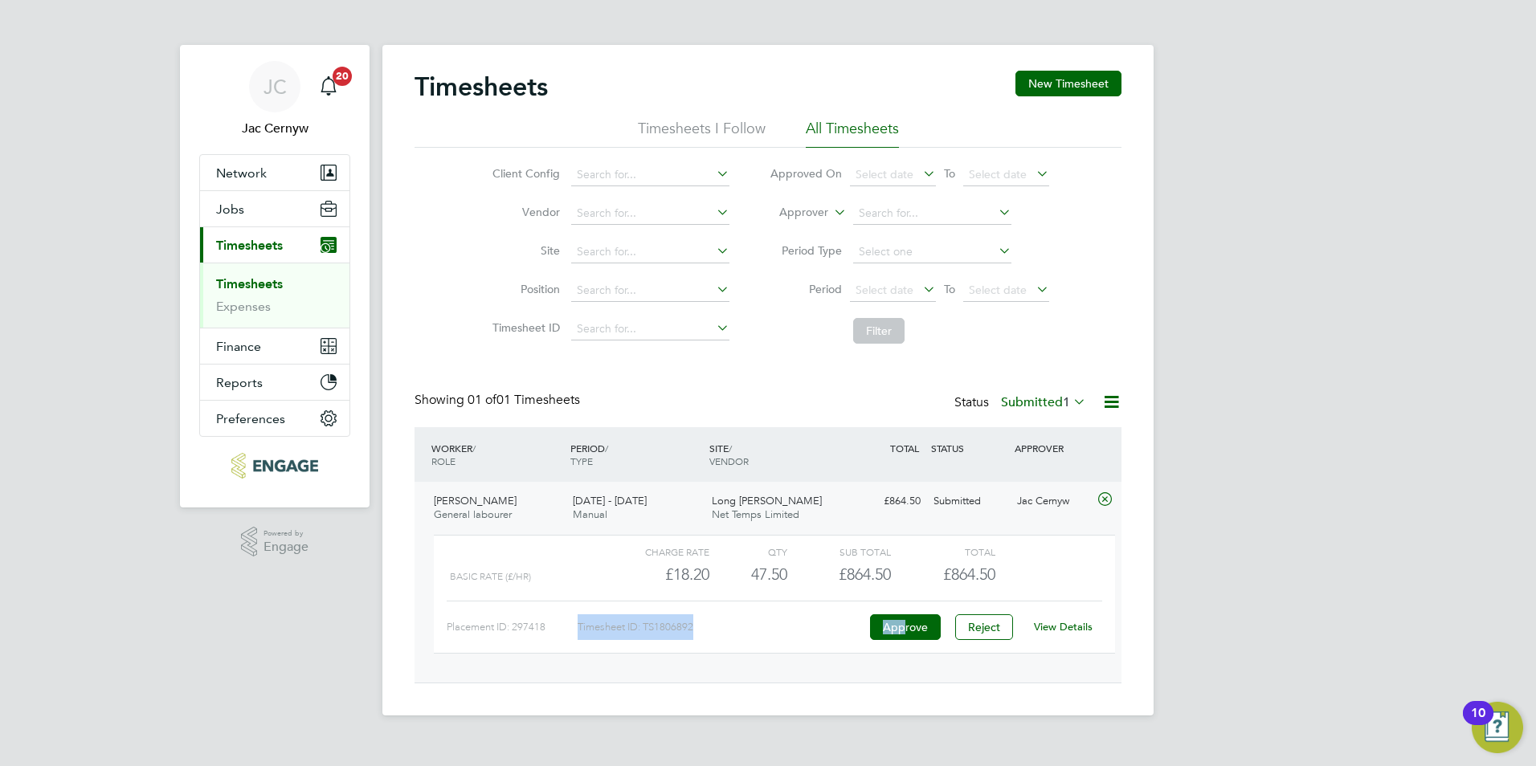
drag, startPoint x: 904, startPoint y: 623, endPoint x: 847, endPoint y: 603, distance: 60.5
click at [847, 603] on div "Placement ID: 297418 Timesheet ID: TS1806892 Approve Reject View Details" at bounding box center [774, 620] width 655 height 39
drag, startPoint x: 847, startPoint y: 603, endPoint x: 908, endPoint y: 631, distance: 66.9
click at [908, 631] on button "Approve" at bounding box center [905, 627] width 71 height 26
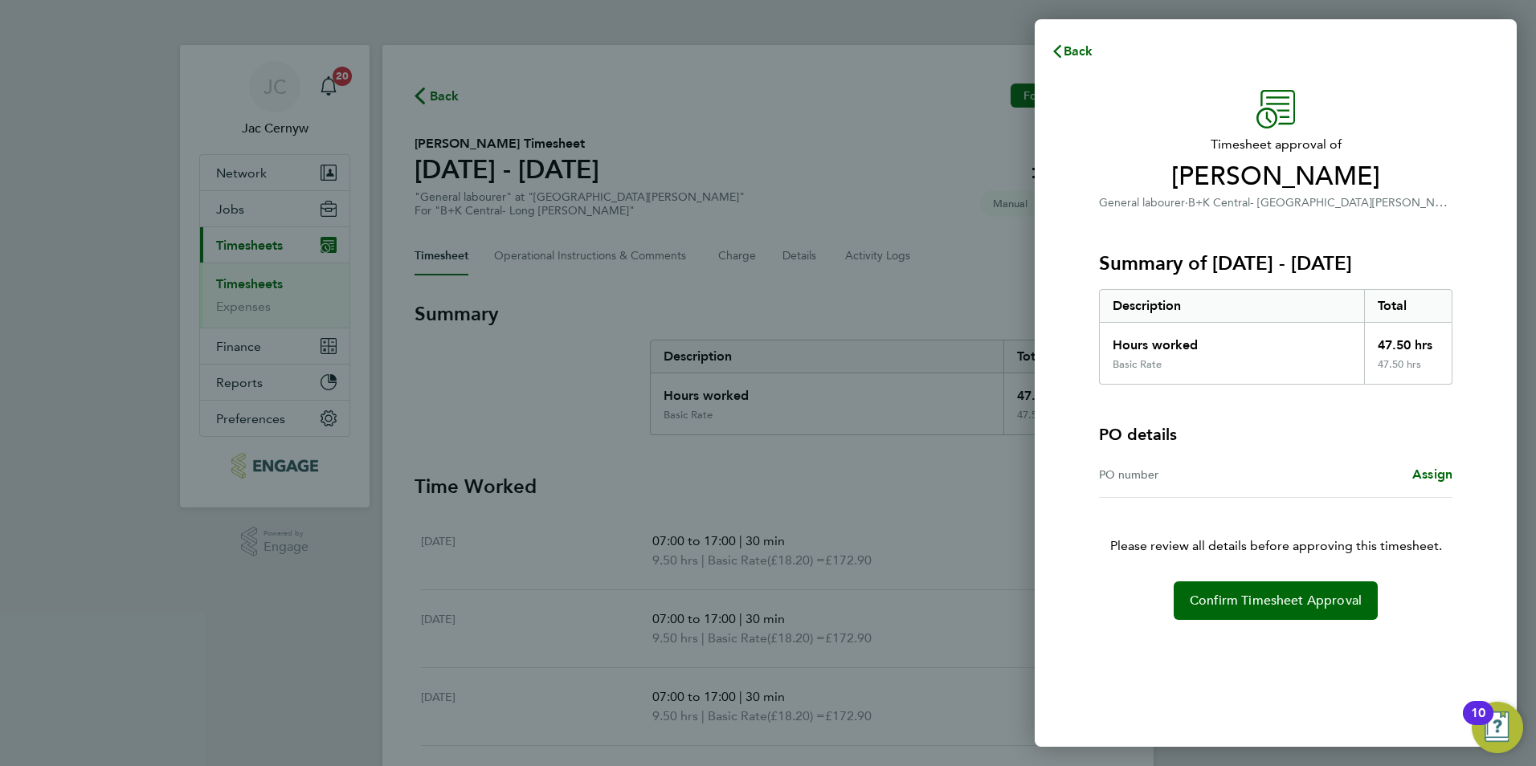
click at [709, 486] on div "Back Timesheet approval of [PERSON_NAME] General labourer · B+K Central- [GEOGR…" at bounding box center [768, 383] width 1536 height 766
click at [933, 507] on div "Back Timesheet approval of [PERSON_NAME] General labourer · B+K Central- [GEOGR…" at bounding box center [768, 383] width 1536 height 766
click at [1072, 51] on span "Back" at bounding box center [1078, 50] width 30 height 15
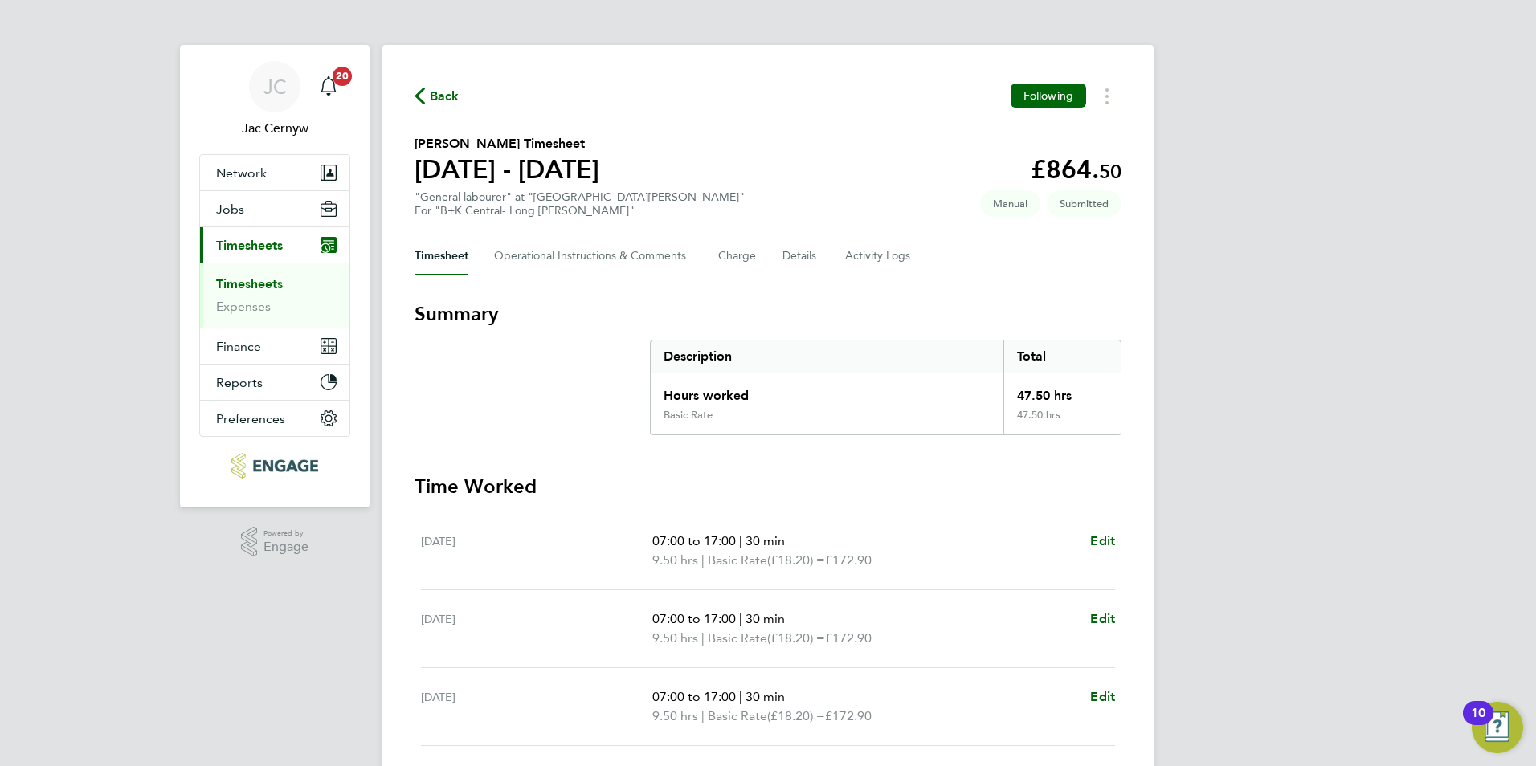
drag, startPoint x: 629, startPoint y: 528, endPoint x: 626, endPoint y: 520, distance: 8.4
click at [627, 522] on div "[DATE] 07:00 to 17:00 | 30 min 9.50 hrs | Basic Rate (£18.20) = £172.90 Edit" at bounding box center [768, 551] width 694 height 78
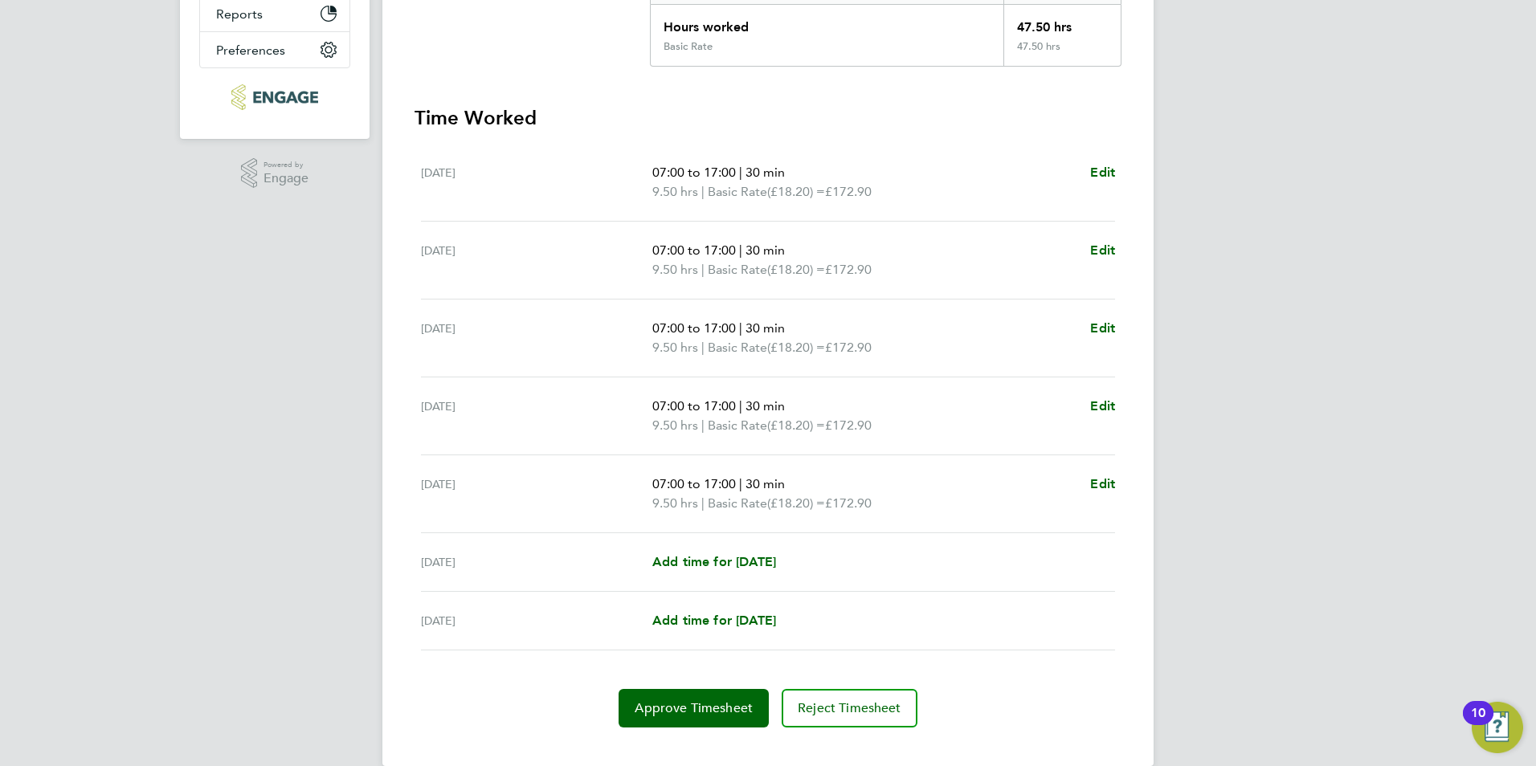
scroll to position [394, 0]
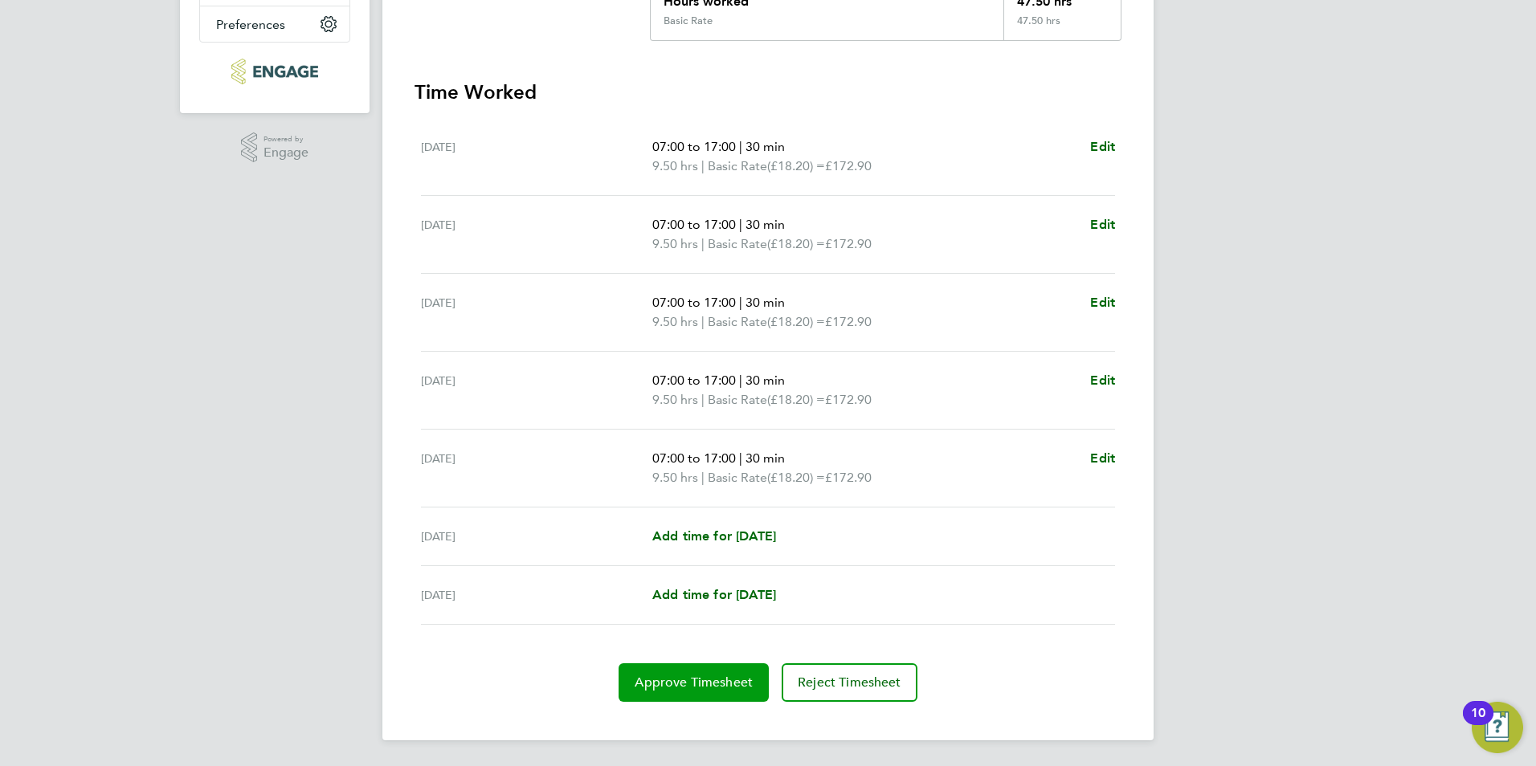
click at [725, 668] on button "Approve Timesheet" at bounding box center [693, 682] width 150 height 39
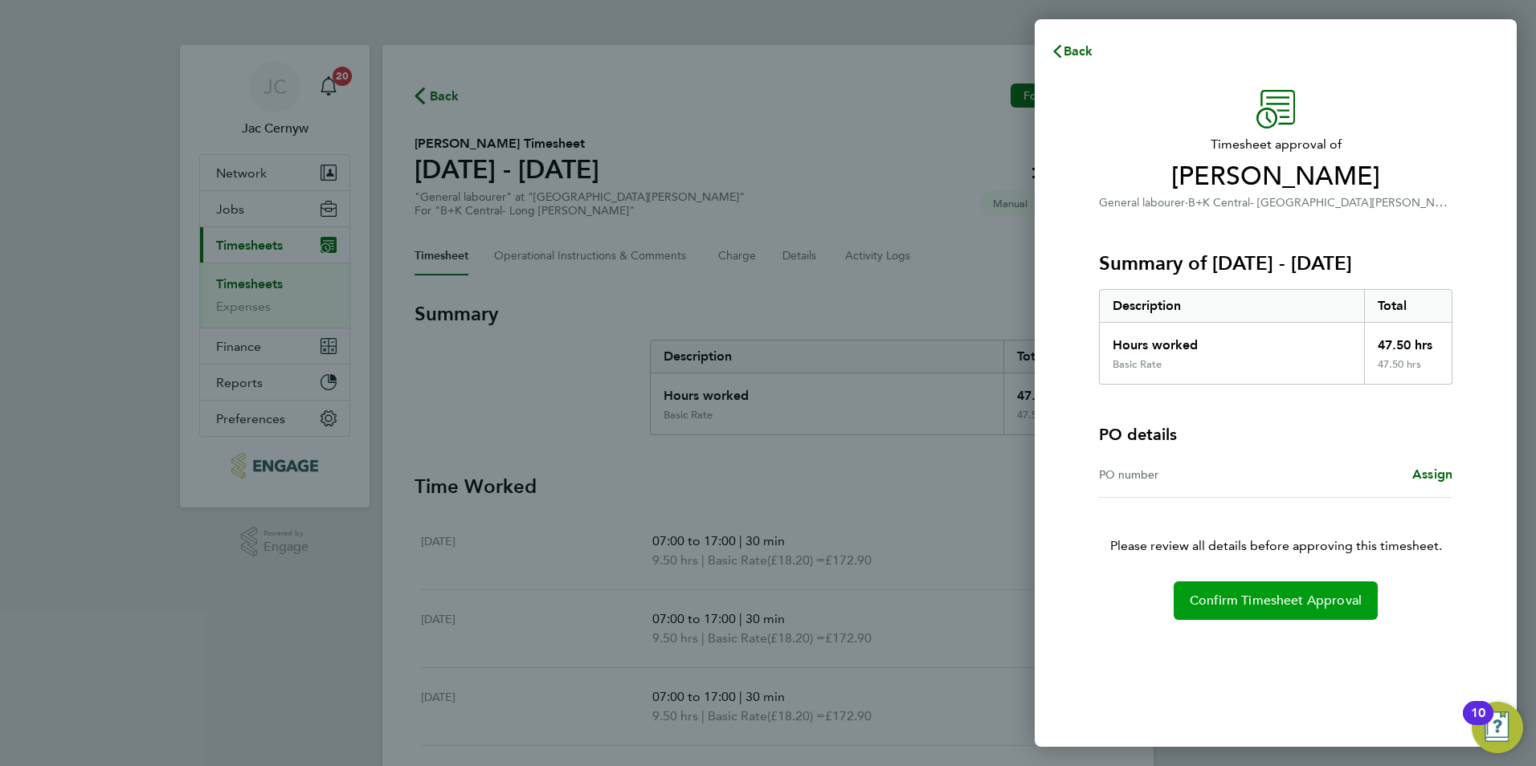
click at [1271, 603] on span "Confirm Timesheet Approval" at bounding box center [1276, 601] width 172 height 16
